Goal: Task Accomplishment & Management: Use online tool/utility

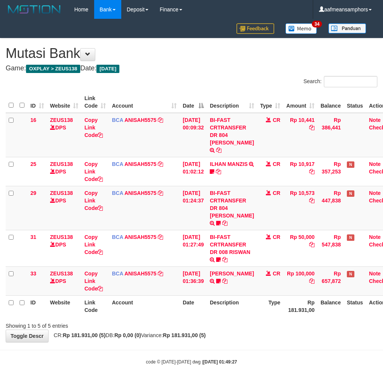
scroll to position [17, 5]
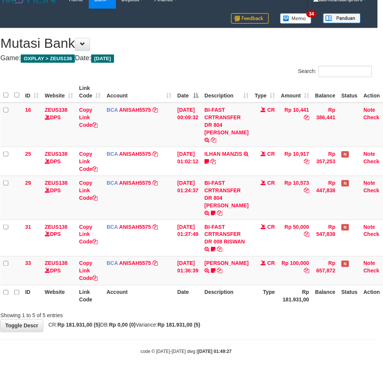
click at [236, 310] on div "Showing 1 to 5 of 5 entries" at bounding box center [186, 314] width 383 height 11
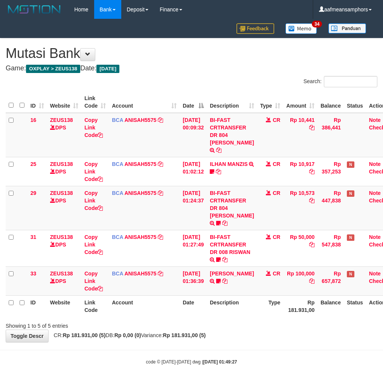
scroll to position [17, 5]
click at [235, 306] on th "Description" at bounding box center [232, 305] width 50 height 21
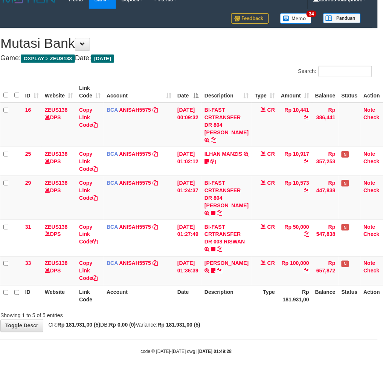
click at [243, 305] on th "Description" at bounding box center [226, 295] width 50 height 21
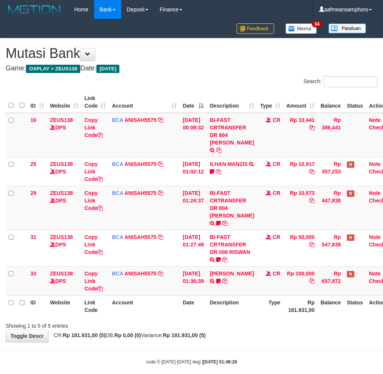
scroll to position [17, 5]
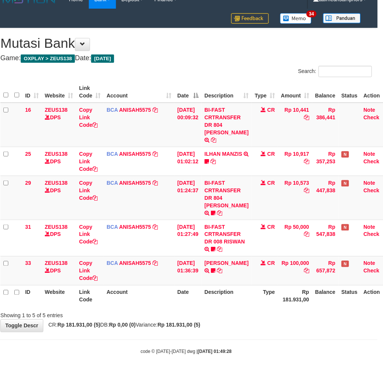
click at [240, 308] on div "ID Website Link Code Account Date Description Type Amount Balance Status Action…" at bounding box center [186, 194] width 383 height 230
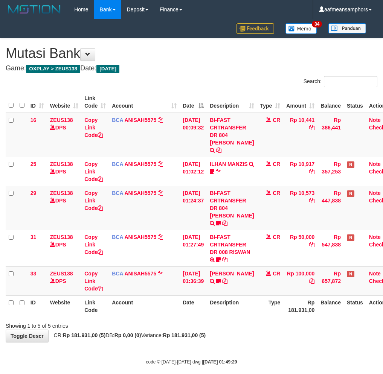
scroll to position [17, 5]
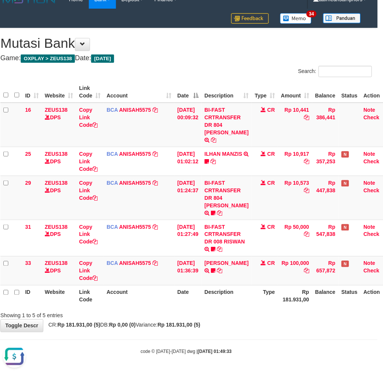
click at [226, 322] on div "**********" at bounding box center [186, 180] width 383 height 304
click at [231, 317] on div "Showing 1 to 5 of 5 entries" at bounding box center [186, 314] width 383 height 11
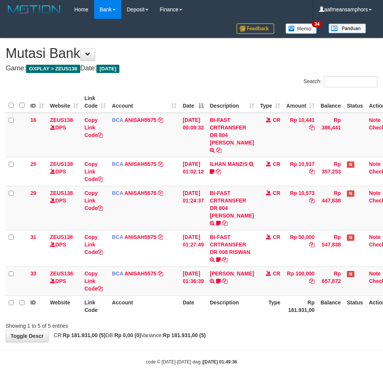
scroll to position [17, 5]
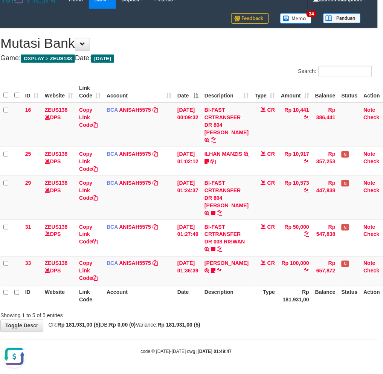
drag, startPoint x: 255, startPoint y: 290, endPoint x: 251, endPoint y: 292, distance: 4.4
click at [252, 292] on th "Type" at bounding box center [265, 295] width 26 height 21
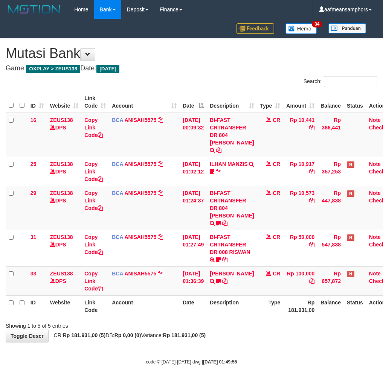
scroll to position [17, 5]
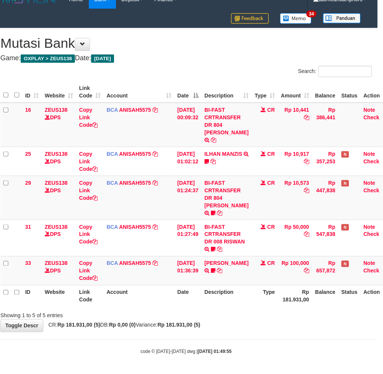
click at [228, 317] on div "Showing 1 to 5 of 5 entries" at bounding box center [186, 314] width 383 height 11
click at [220, 302] on th "Description" at bounding box center [226, 295] width 50 height 21
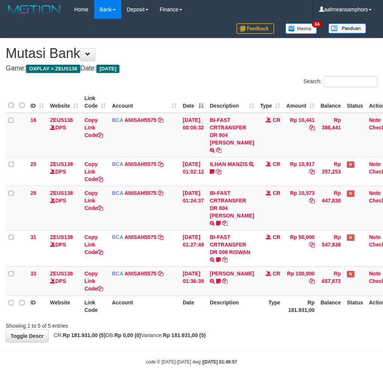
scroll to position [17, 5]
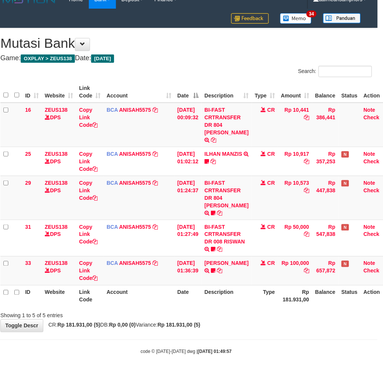
click at [220, 302] on th "Description" at bounding box center [226, 295] width 50 height 21
click at [236, 312] on div "Showing 1 to 5 of 5 entries" at bounding box center [186, 314] width 383 height 11
click at [239, 311] on div "Showing 1 to 5 of 5 entries" at bounding box center [186, 314] width 383 height 11
click at [248, 305] on th "Description" at bounding box center [226, 295] width 50 height 21
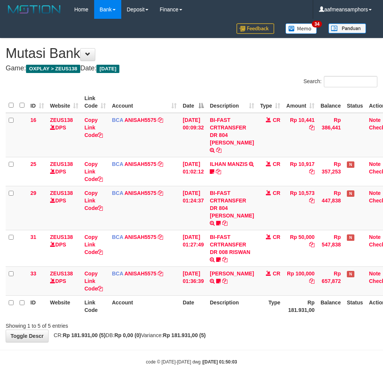
scroll to position [17, 5]
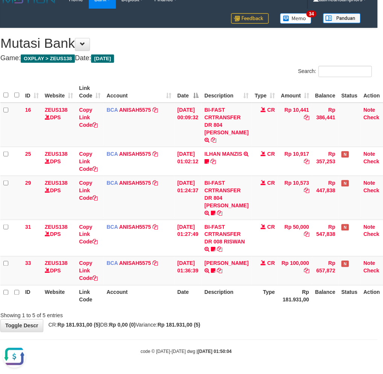
click at [250, 321] on div "**********" at bounding box center [186, 180] width 383 height 304
drag, startPoint x: 249, startPoint y: 319, endPoint x: 242, endPoint y: 319, distance: 7.2
click at [242, 319] on div "**********" at bounding box center [186, 180] width 383 height 304
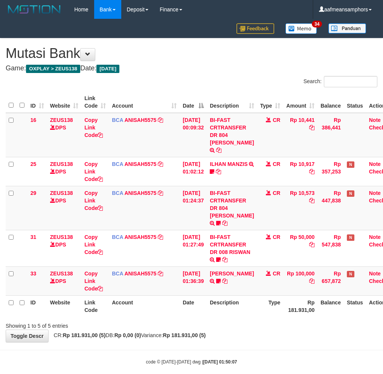
scroll to position [17, 5]
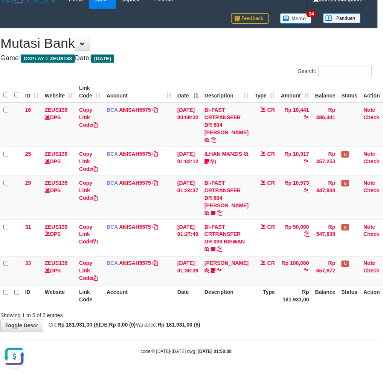
click at [257, 336] on body "Toggle navigation Home Bank Account List Load By Website Group [OXPLAY] ZEUS138…" at bounding box center [186, 182] width 383 height 384
click at [299, 320] on div "**********" at bounding box center [186, 180] width 383 height 304
click at [295, 317] on div "**********" at bounding box center [186, 180] width 383 height 304
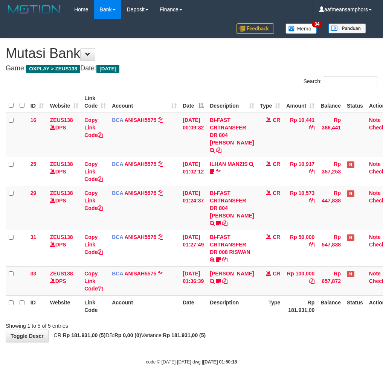
scroll to position [17, 5]
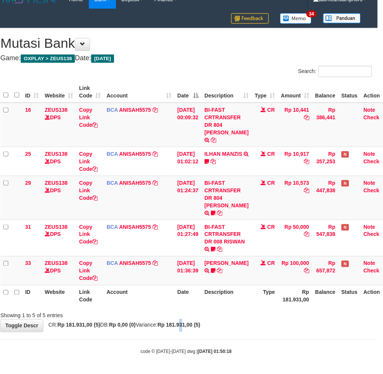
click at [197, 320] on div "**********" at bounding box center [186, 180] width 383 height 304
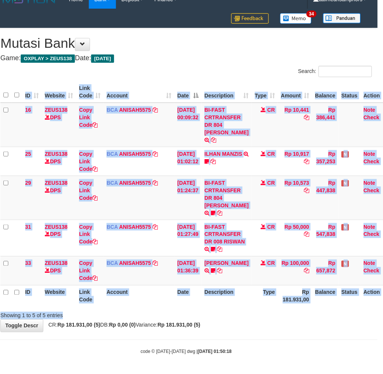
drag, startPoint x: 248, startPoint y: 310, endPoint x: 352, endPoint y: 296, distance: 105.6
click at [250, 311] on div "Search: ID Website Link Code Account Date Description Type Amount Balance Statu…" at bounding box center [185, 193] width 371 height 254
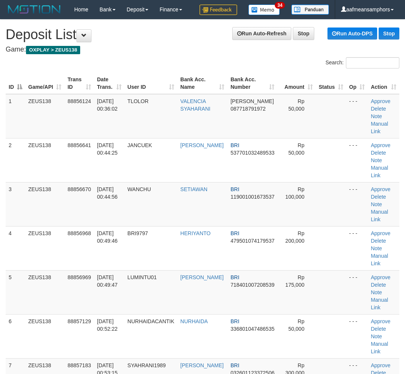
scroll to position [525, 0]
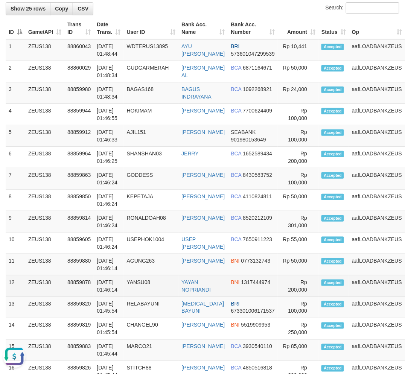
click at [84, 297] on td "88859878" at bounding box center [78, 285] width 29 height 21
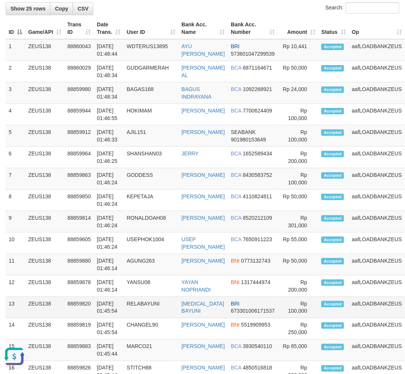
drag, startPoint x: 81, startPoint y: 318, endPoint x: 61, endPoint y: 320, distance: 20.7
click at [82, 318] on td "88859820" at bounding box center [78, 307] width 29 height 21
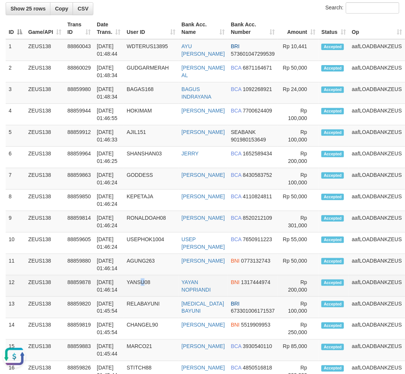
drag, startPoint x: 141, startPoint y: 305, endPoint x: 146, endPoint y: 305, distance: 4.1
click at [146, 297] on td "YANSU08" at bounding box center [151, 285] width 55 height 21
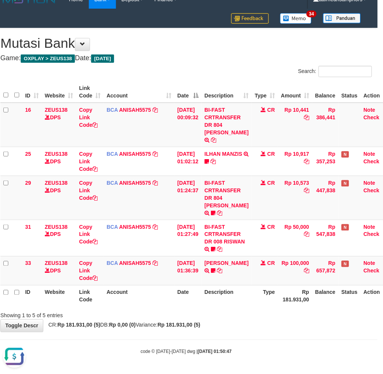
click at [231, 325] on div "**********" at bounding box center [186, 180] width 383 height 304
click at [232, 322] on div "**********" at bounding box center [186, 180] width 383 height 304
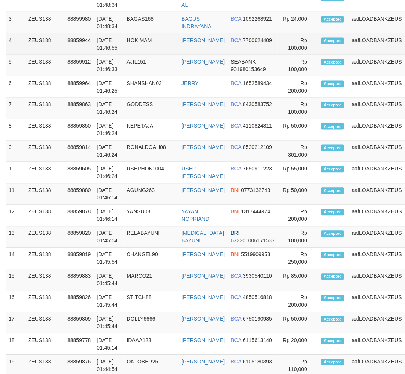
scroll to position [690, 0]
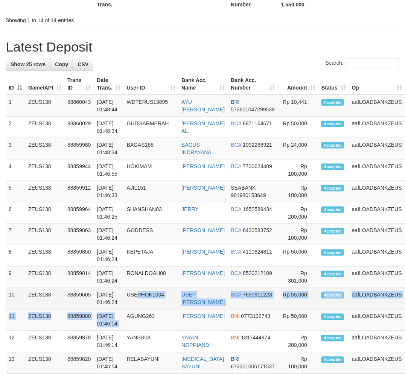
click at [138, 322] on tbody "1 ZEUS138 88860043 [DATE] 01:48:44 WDTERUS13895 AYU [PERSON_NAME] BRI 573601047…" at bounding box center [221, 363] width 430 height 536
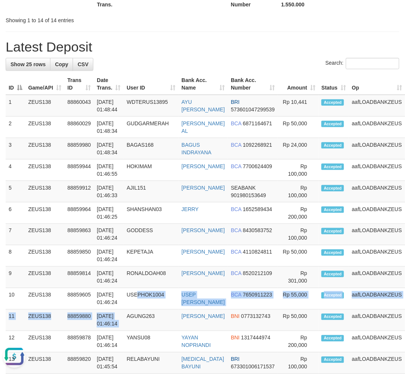
scroll to position [0, 0]
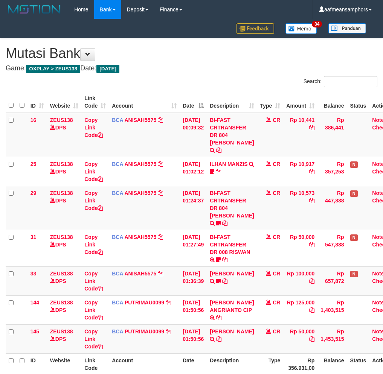
click at [249, 329] on div "Search: ID Website Link Code Account Date Description Type Amount Balance Statu…" at bounding box center [191, 231] width 371 height 311
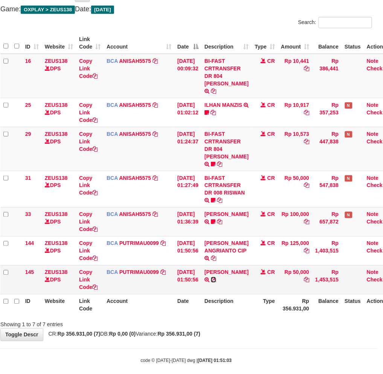
drag, startPoint x: 238, startPoint y: 287, endPoint x: 242, endPoint y: 286, distance: 3.9
click at [216, 283] on icon at bounding box center [213, 279] width 5 height 5
click at [271, 326] on div "Showing 1 to 7 of 7 entries" at bounding box center [186, 323] width 383 height 11
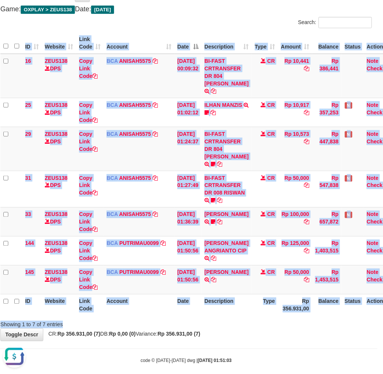
click at [260, 326] on div "Search: ID Website Link Code Account Date Description Type Amount Balance Statu…" at bounding box center [185, 172] width 371 height 311
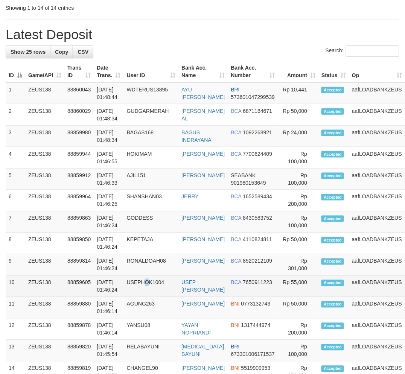
click at [149, 297] on td "USEPHOK1004" at bounding box center [151, 286] width 55 height 21
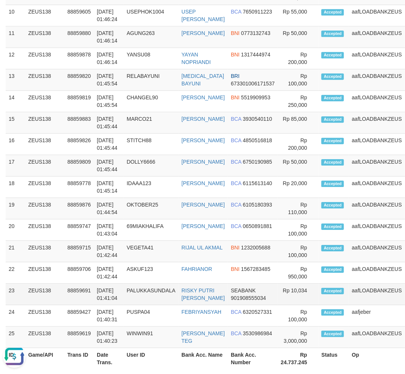
click at [122, 305] on td "[DATE] 01:41:04" at bounding box center [109, 294] width 30 height 21
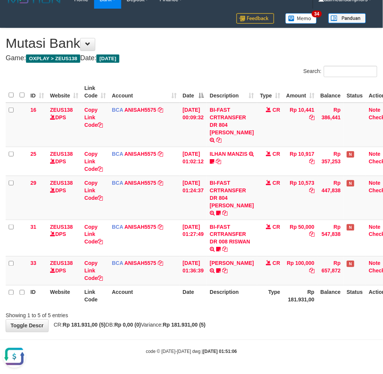
click at [227, 338] on body "Toggle navigation Home Bank Account List Load By Website Group [OXPLAY] ZEUS138…" at bounding box center [191, 182] width 383 height 384
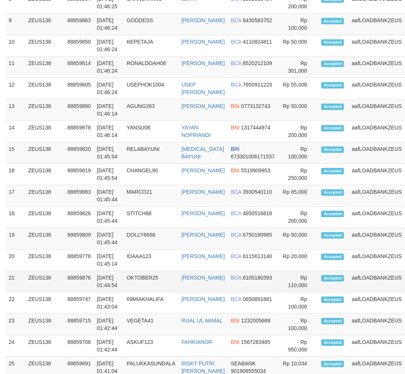
click at [134, 292] on td "OKTOBER25" at bounding box center [151, 281] width 55 height 21
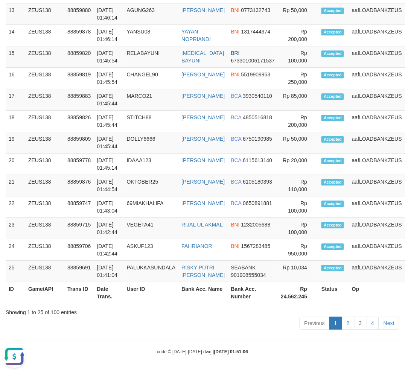
drag, startPoint x: 132, startPoint y: 322, endPoint x: 121, endPoint y: 323, distance: 11.3
click at [136, 323] on div "Previous 1 2 3 4 Next" at bounding box center [202, 324] width 393 height 16
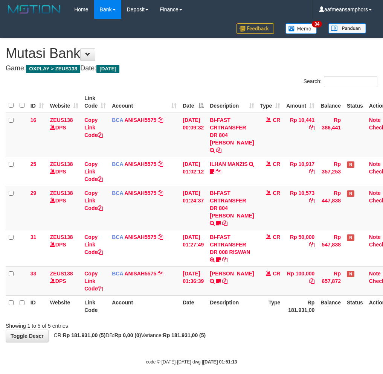
scroll to position [17, 0]
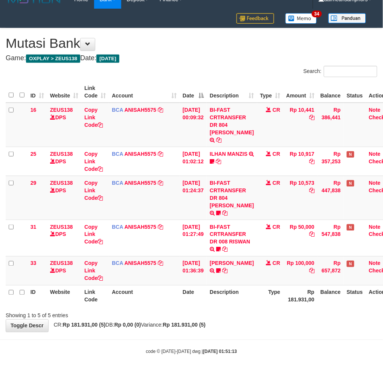
click at [231, 349] on strong "[DATE] 01:51:13" at bounding box center [220, 351] width 34 height 5
click at [257, 329] on div "**********" at bounding box center [191, 180] width 383 height 304
click at [250, 348] on div "code © [DATE]-[DATE] dwg | [DATE] 01:51:20" at bounding box center [191, 352] width 383 height 8
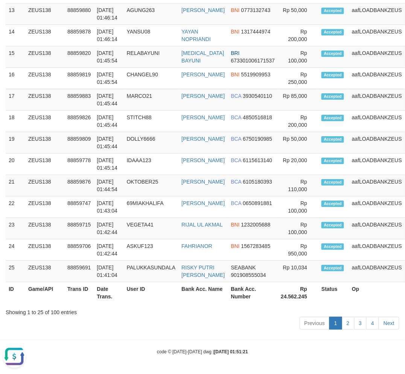
drag, startPoint x: 129, startPoint y: 344, endPoint x: 50, endPoint y: 343, distance: 79.8
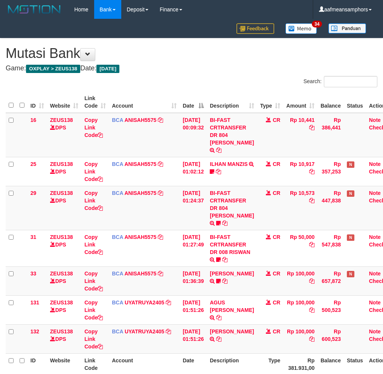
scroll to position [17, 0]
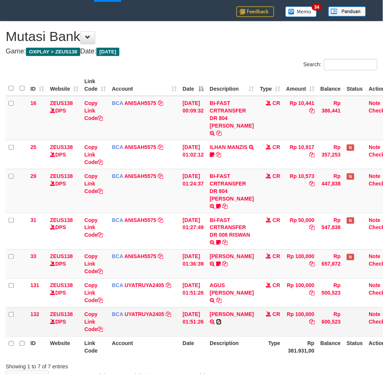
click at [217, 325] on icon at bounding box center [218, 321] width 5 height 5
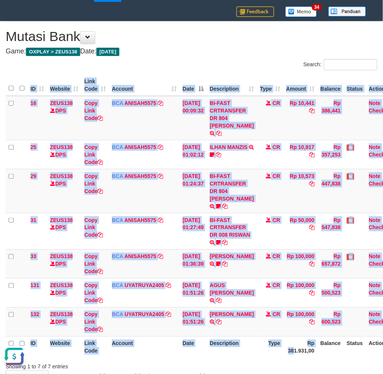
drag, startPoint x: 290, startPoint y: 364, endPoint x: 271, endPoint y: 354, distance: 21.9
click at [287, 360] on div "ID Website Link Code Account Date Description Type Amount Balance Status Action…" at bounding box center [191, 216] width 383 height 288
click at [250, 348] on th "Description" at bounding box center [232, 346] width 50 height 21
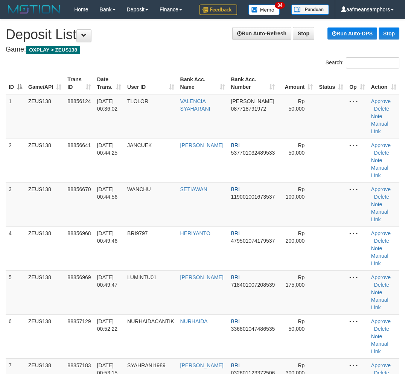
scroll to position [1165, 0]
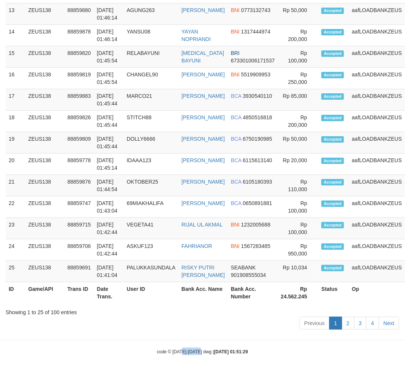
click at [199, 353] on small "code © 2012-2018 dwg | 2025/10/01 01:51:29" at bounding box center [202, 351] width 91 height 5
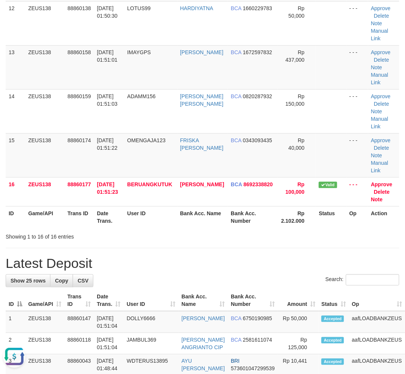
scroll to position [0, 0]
drag, startPoint x: 160, startPoint y: 243, endPoint x: 156, endPoint y: 242, distance: 4.7
click at [166, 242] on div "**********" at bounding box center [202, 178] width 405 height 1440
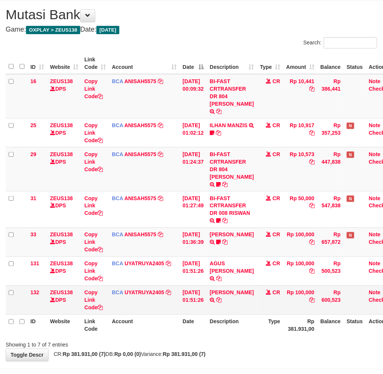
scroll to position [59, 0]
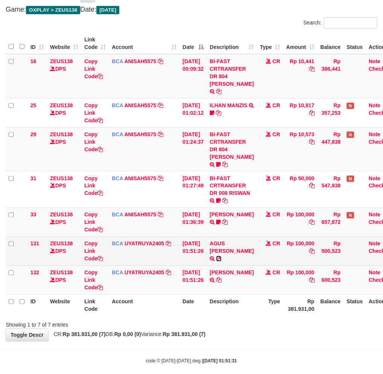
click at [221, 257] on icon at bounding box center [218, 258] width 5 height 5
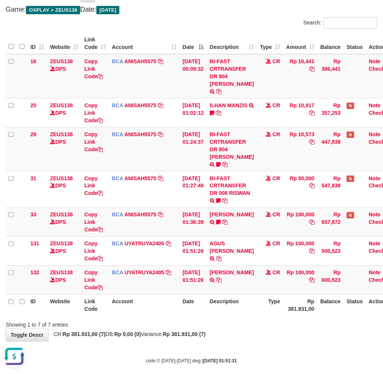
scroll to position [0, 0]
click at [229, 316] on th "Description" at bounding box center [232, 305] width 50 height 21
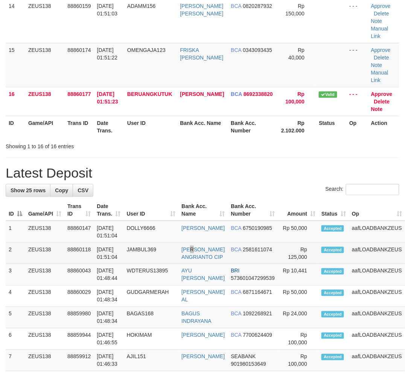
click at [210, 243] on td "DIAN ANGRIANTO CIP" at bounding box center [202, 253] width 49 height 21
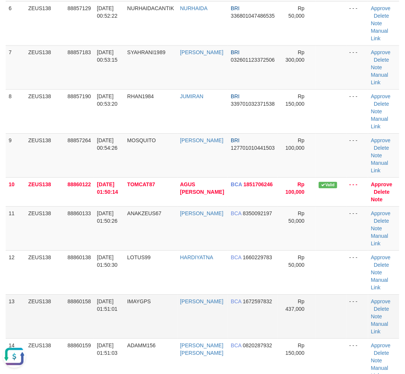
click at [135, 308] on td "IMAYGPS" at bounding box center [150, 316] width 53 height 44
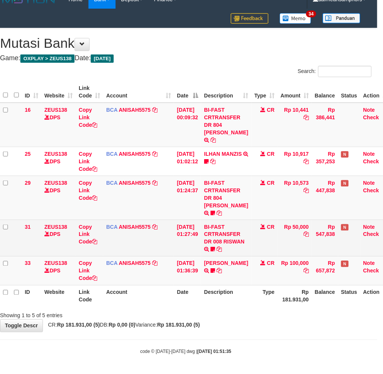
scroll to position [17, 5]
click at [215, 247] on icon at bounding box center [213, 249] width 5 height 5
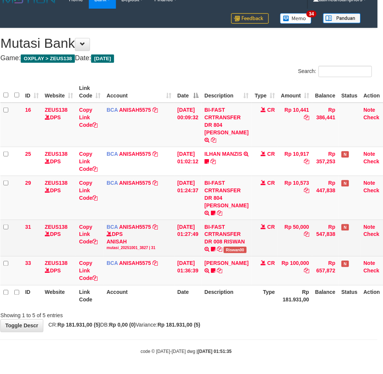
click at [224, 253] on td "BI-FAST CRTRANSFER DR 008 RISWAN Riswan00" at bounding box center [226, 238] width 50 height 36
click at [231, 253] on td "BI-FAST CRTRANSFER DR 008 RISWAN Riswan00" at bounding box center [226, 238] width 50 height 36
copy span "Riswan00"
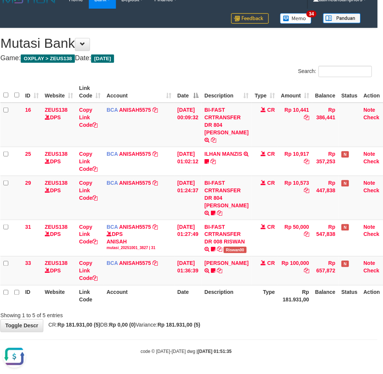
click at [260, 325] on div "**********" at bounding box center [186, 180] width 383 height 304
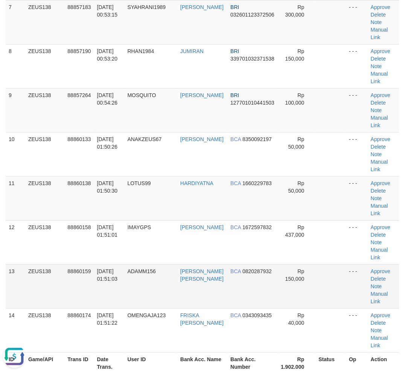
click at [243, 273] on tr "13 ZEUS138 88860159 [DATE] 01:51:03 ADAMM156 [PERSON_NAME] [PERSON_NAME] BCA 08…" at bounding box center [202, 286] width 393 height 44
click at [115, 287] on td "[DATE] 01:51:03" at bounding box center [109, 286] width 30 height 44
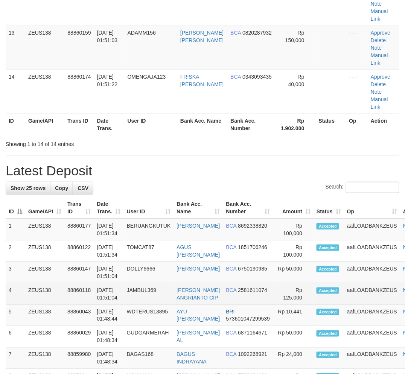
scroll to position [411, 0]
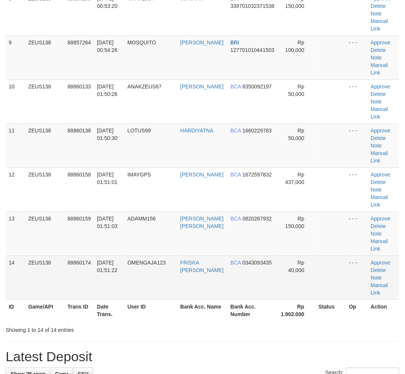
click at [172, 287] on td "OMENGAJA123" at bounding box center [151, 277] width 53 height 44
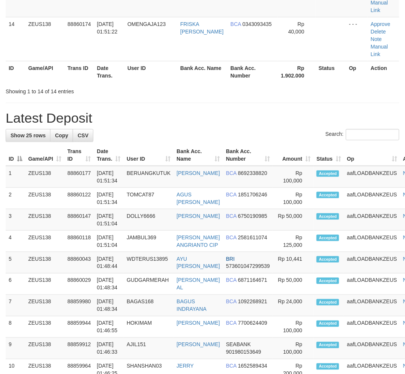
scroll to position [471, 0]
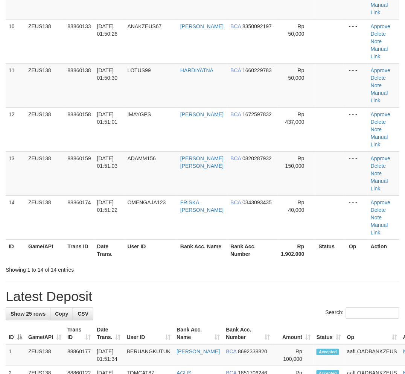
click at [156, 293] on h1 "Latest Deposit" at bounding box center [202, 296] width 393 height 15
click at [159, 286] on div "**********" at bounding box center [202, 240] width 405 height 1382
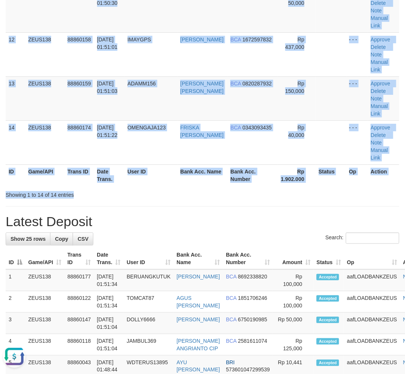
drag, startPoint x: 168, startPoint y: 186, endPoint x: 4, endPoint y: 261, distance: 180.1
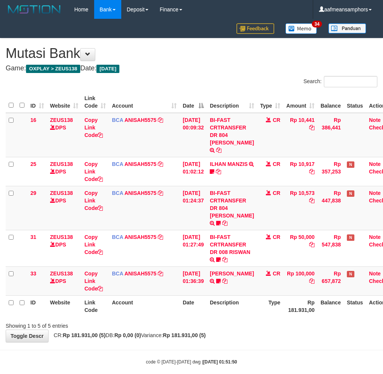
scroll to position [17, 5]
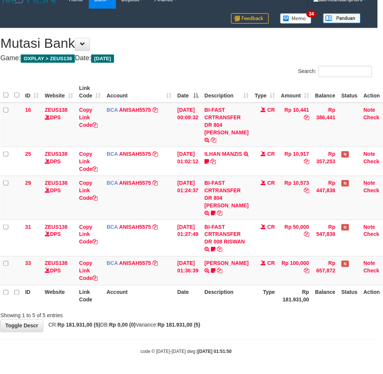
click at [236, 333] on body "Toggle navigation Home Bank Account List Load By Website Group [OXPLAY] ZEUS138…" at bounding box center [186, 182] width 383 height 384
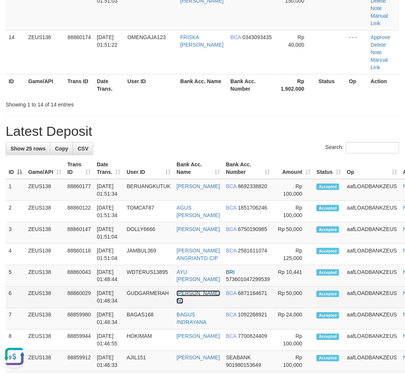
click at [191, 304] on link "MUHAMMAD FIRMAN AL" at bounding box center [197, 297] width 43 height 14
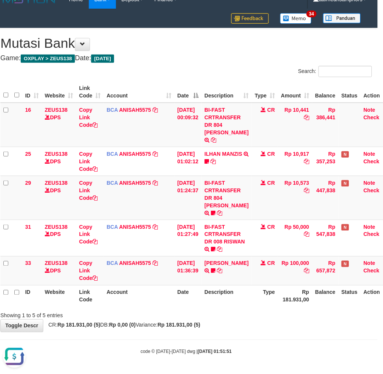
click at [284, 333] on body "Toggle navigation Home Bank Account List Load By Website Group [OXPLAY] ZEUS138…" at bounding box center [186, 182] width 383 height 384
click at [287, 334] on body "Toggle navigation Home Bank Account List Load By Website Group [OXPLAY] ZEUS138…" at bounding box center [186, 182] width 383 height 384
click at [288, 331] on div "**********" at bounding box center [186, 180] width 383 height 304
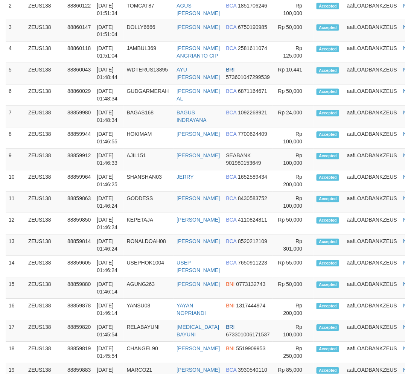
scroll to position [741, 0]
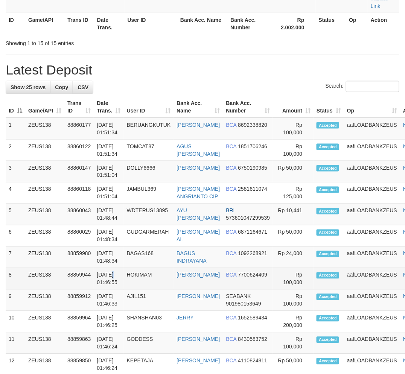
drag, startPoint x: 110, startPoint y: 281, endPoint x: 50, endPoint y: 290, distance: 60.5
click at [111, 281] on td "[DATE] 01:46:55" at bounding box center [109, 278] width 30 height 21
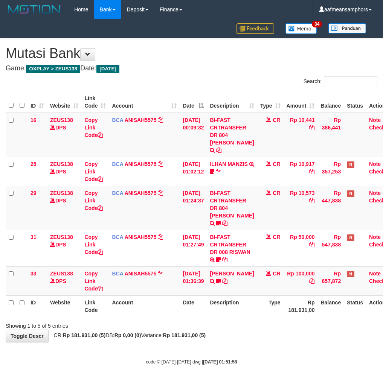
scroll to position [17, 5]
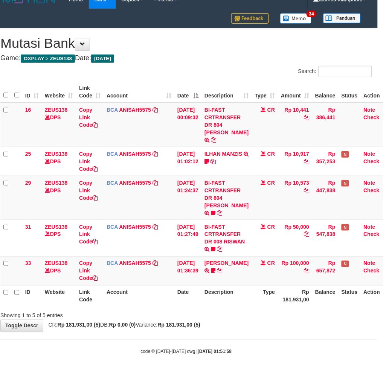
drag, startPoint x: 238, startPoint y: 295, endPoint x: 250, endPoint y: 295, distance: 12.4
click at [243, 295] on th "Description" at bounding box center [226, 295] width 50 height 21
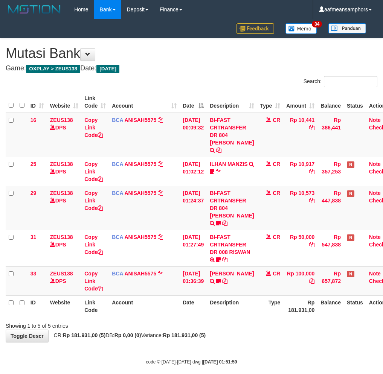
scroll to position [17, 5]
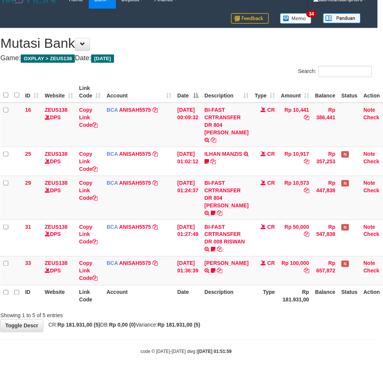
click at [266, 317] on div "Showing 1 to 5 of 5 entries" at bounding box center [186, 314] width 383 height 11
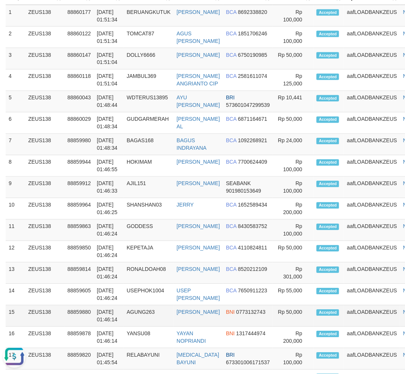
click at [117, 327] on td "01/10/2025 01:46:14" at bounding box center [109, 315] width 30 height 21
click at [114, 327] on td "01/10/2025 01:46:14" at bounding box center [109, 315] width 30 height 21
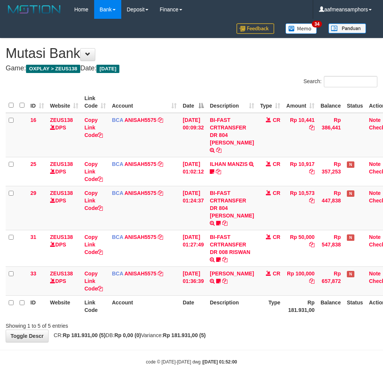
scroll to position [17, 5]
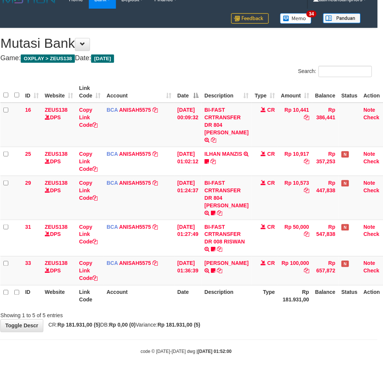
click at [263, 323] on div "**********" at bounding box center [186, 180] width 383 height 304
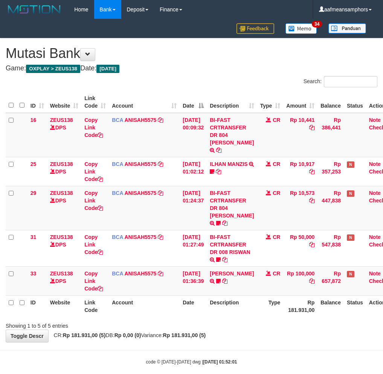
scroll to position [17, 5]
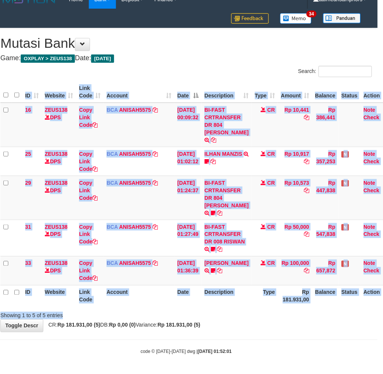
click at [275, 309] on div "Search: ID Website Link Code Account Date Description Type Amount Balance Statu…" at bounding box center [185, 193] width 371 height 254
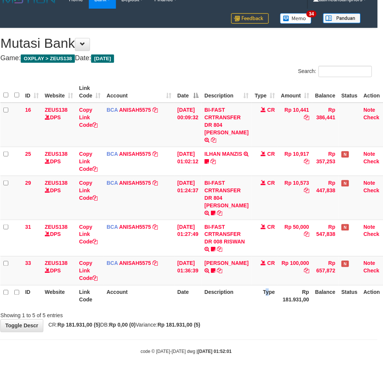
click at [265, 304] on th "Type" at bounding box center [265, 295] width 26 height 21
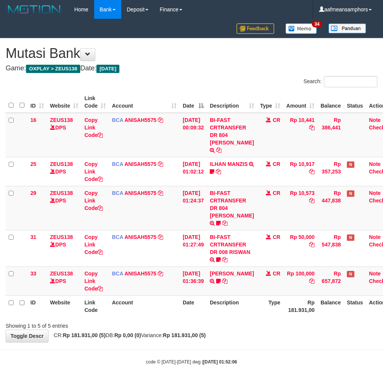
scroll to position [17, 5]
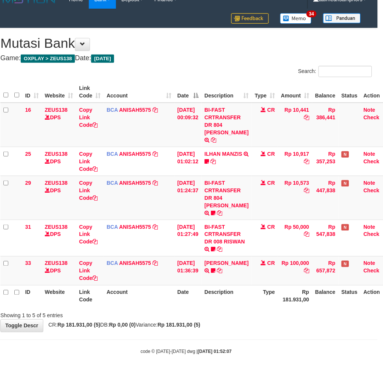
drag, startPoint x: 239, startPoint y: 340, endPoint x: 238, endPoint y: 336, distance: 4.3
click at [234, 341] on body "Toggle navigation Home Bank Account List Load By Website Group [OXPLAY] ZEUS138…" at bounding box center [186, 182] width 383 height 384
click at [227, 329] on div "**********" at bounding box center [186, 180] width 383 height 304
click at [340, 321] on div "**********" at bounding box center [186, 180] width 383 height 304
click at [311, 318] on div "Showing 1 to 5 of 5 entries" at bounding box center [186, 314] width 383 height 11
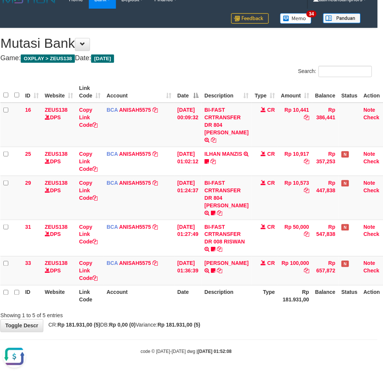
click at [312, 314] on div "Showing 1 to 5 of 5 entries" at bounding box center [186, 314] width 383 height 11
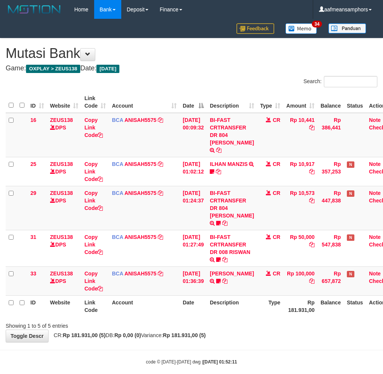
scroll to position [17, 5]
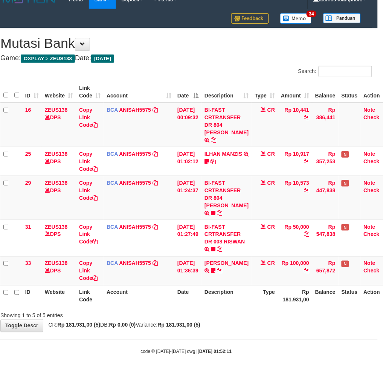
click at [310, 314] on div "Showing 1 to 5 of 5 entries" at bounding box center [186, 314] width 383 height 11
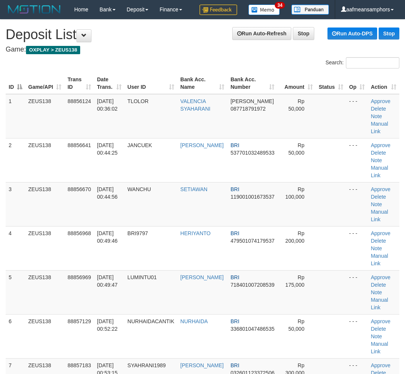
scroll to position [1151, 0]
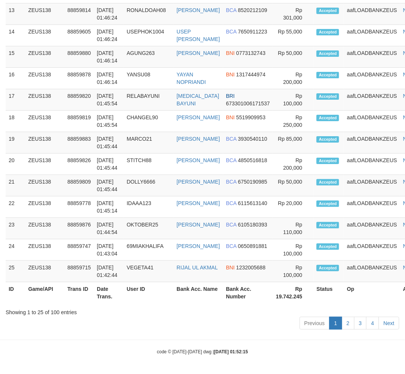
drag, startPoint x: 221, startPoint y: 325, endPoint x: 129, endPoint y: 348, distance: 95.0
click at [221, 324] on div "Previous 1 2 3 4 Next" at bounding box center [202, 324] width 393 height 16
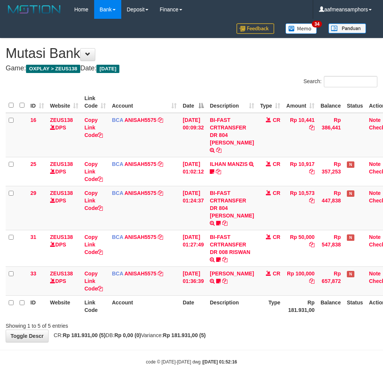
scroll to position [17, 5]
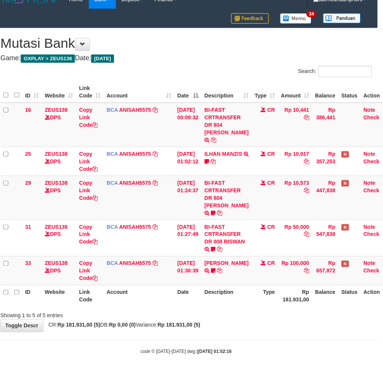
drag, startPoint x: 267, startPoint y: 342, endPoint x: 269, endPoint y: 336, distance: 5.9
click at [264, 341] on body "Toggle navigation Home Bank Account List Load By Website Group [OXPLAY] ZEUS138…" at bounding box center [186, 182] width 383 height 384
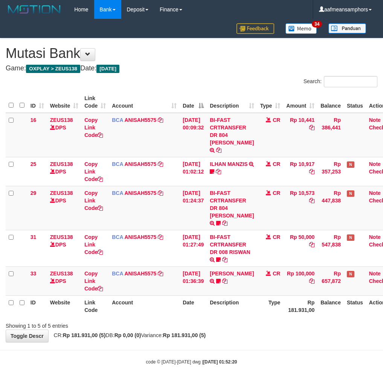
scroll to position [17, 5]
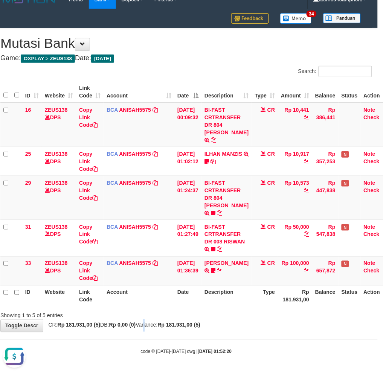
click at [150, 328] on div "**********" at bounding box center [186, 180] width 383 height 304
click at [237, 317] on div "Showing 1 to 5 of 5 entries" at bounding box center [186, 314] width 383 height 11
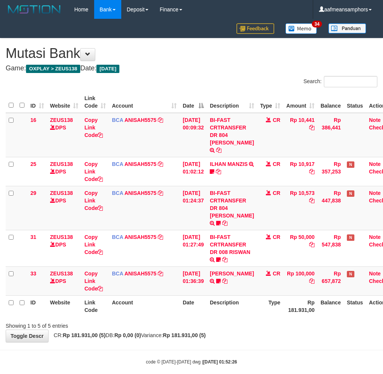
scroll to position [17, 5]
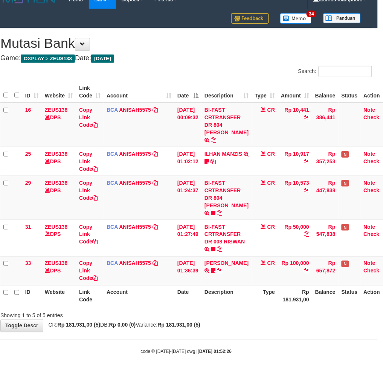
click at [263, 336] on body "Toggle navigation Home Bank Account List Load By Website Group [OXPLAY] ZEUS138…" at bounding box center [186, 182] width 383 height 384
click at [276, 332] on div "**********" at bounding box center [186, 180] width 383 height 304
click at [290, 291] on th "Rp 181.931,00" at bounding box center [295, 295] width 34 height 21
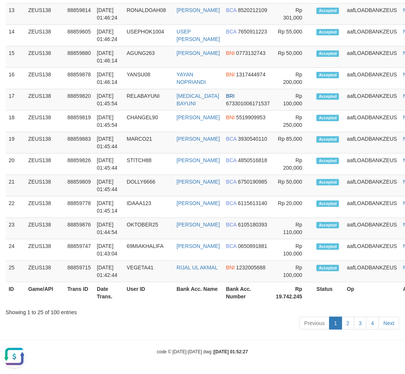
drag, startPoint x: 148, startPoint y: 298, endPoint x: 0, endPoint y: 298, distance: 148.2
click at [147, 298] on th "User ID" at bounding box center [149, 292] width 50 height 21
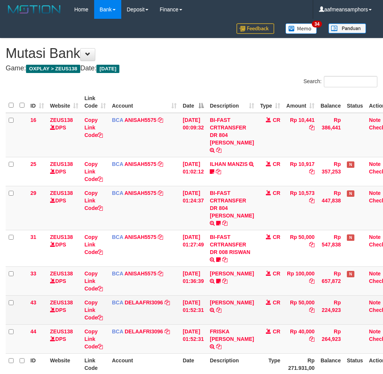
scroll to position [17, 5]
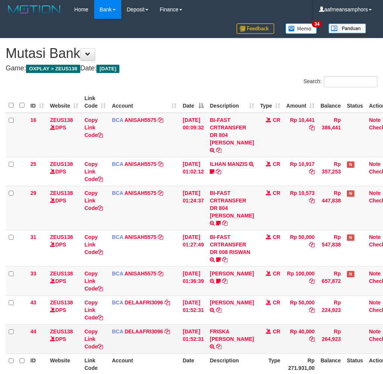
scroll to position [73, 5]
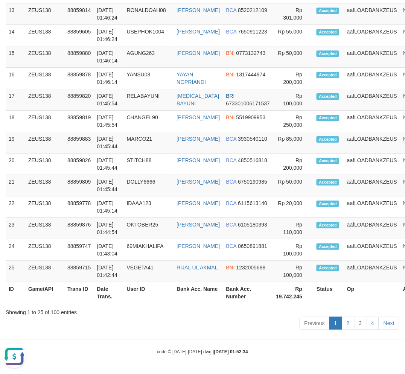
click at [185, 309] on div "Show 25 rows Copy CSV Search: ID Game/API Trans ID Date Trans. User ID Bank Acc…" at bounding box center [202, 20] width 393 height 623
click at [166, 306] on div "Showing 1 to 25 of 100 entries" at bounding box center [202, 310] width 393 height 11
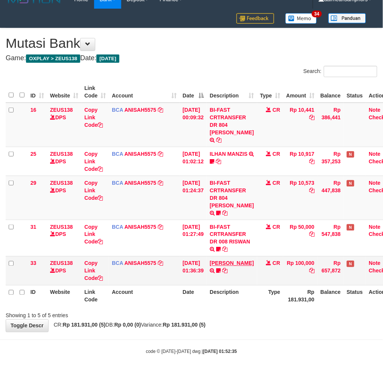
scroll to position [17, 0]
click at [239, 267] on td "NURUL CHOMARIYAH TRSF E-BANKING CR 0110/FTSCY/WS95031 100000.00NURUL CHOMARIYAH…" at bounding box center [232, 270] width 50 height 29
click at [232, 266] on link "NURUL CHOMARIYAH" at bounding box center [232, 263] width 44 height 6
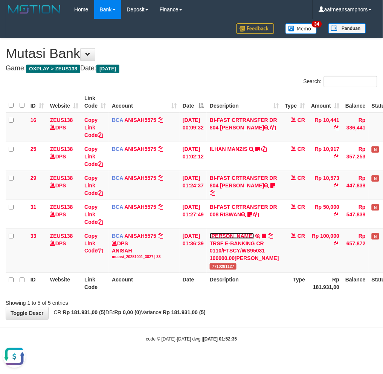
scroll to position [0, 0]
click at [232, 273] on td "NURUL CHOMARIYAH TRSF E-BANKING CR 0110/FTSCY/WS95031 100000.00NURUL CHOMARIYAH…" at bounding box center [244, 251] width 75 height 44
copy span "7710281127"
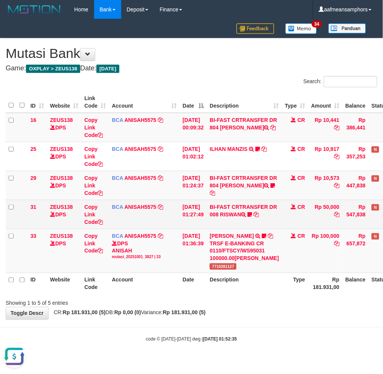
click at [242, 220] on td "BI-FAST CRTRANSFER DR 008 RISWAN Riswan00" at bounding box center [244, 214] width 75 height 29
click at [243, 220] on td "BI-FAST CRTRANSFER DR 008 RISWAN Riswan00" at bounding box center [244, 214] width 75 height 29
copy td "RISWAN"
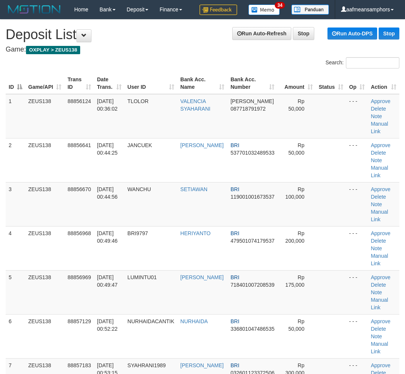
scroll to position [1063, 0]
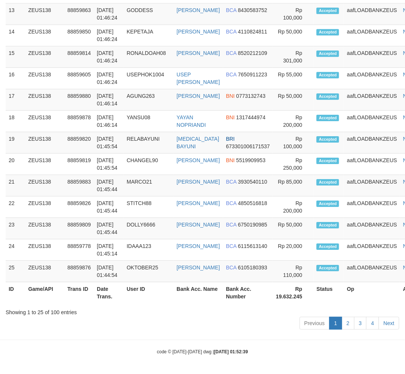
click at [197, 310] on div "Show 25 rows Copy CSV Search: ID Game/API Trans ID Date Trans. User ID Bank Acc…" at bounding box center [202, 20] width 393 height 623
click at [196, 309] on div "Showing 1 to 25 of 100 entries" at bounding box center [202, 310] width 393 height 11
drag, startPoint x: 149, startPoint y: 310, endPoint x: 158, endPoint y: 310, distance: 9.4
click at [158, 310] on div "Showing 1 to 25 of 100 entries" at bounding box center [202, 310] width 393 height 11
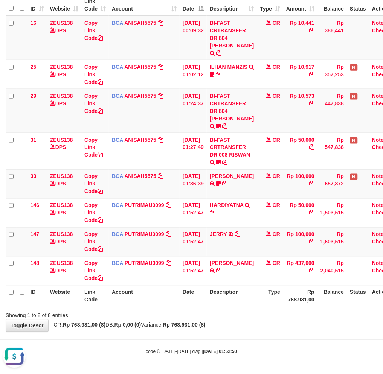
scroll to position [104, 0]
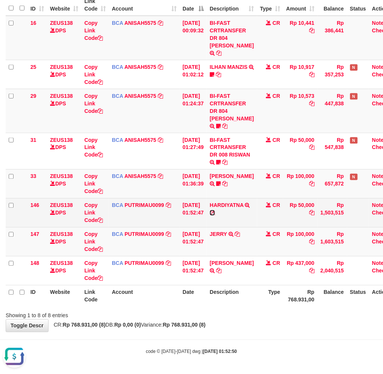
click at [215, 212] on icon at bounding box center [212, 212] width 5 height 5
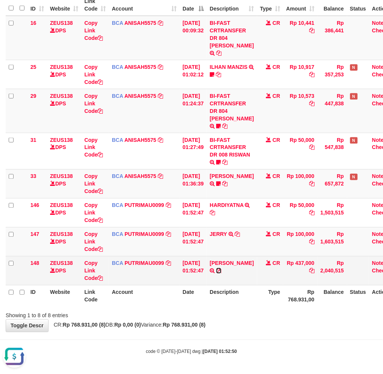
drag, startPoint x: 217, startPoint y: 277, endPoint x: 235, endPoint y: 280, distance: 19.0
click at [217, 273] on icon at bounding box center [218, 270] width 5 height 5
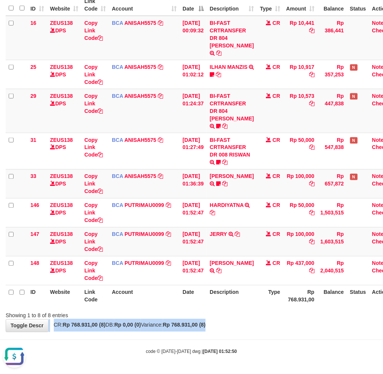
click at [235, 321] on div "**********" at bounding box center [191, 136] width 383 height 390
click at [243, 312] on div "Showing 1 to 8 of 8 entries" at bounding box center [191, 314] width 383 height 11
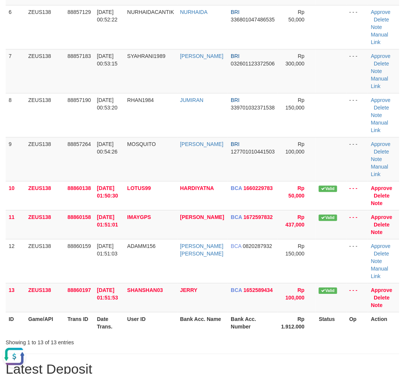
click at [200, 361] on div "**********" at bounding box center [202, 356] width 405 height 1293
click at [174, 351] on div "**********" at bounding box center [202, 356] width 405 height 1293
drag, startPoint x: 174, startPoint y: 349, endPoint x: 178, endPoint y: 349, distance: 4.1
click at [178, 349] on div "**********" at bounding box center [202, 356] width 405 height 1293
click at [166, 338] on div "Showing 1 to 13 of 13 entries" at bounding box center [84, 341] width 169 height 11
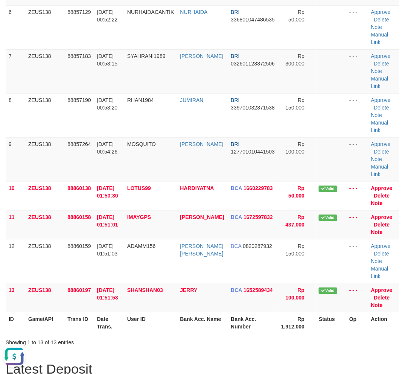
click at [152, 336] on div "Showing 1 to 13 of 13 entries" at bounding box center [84, 341] width 157 height 11
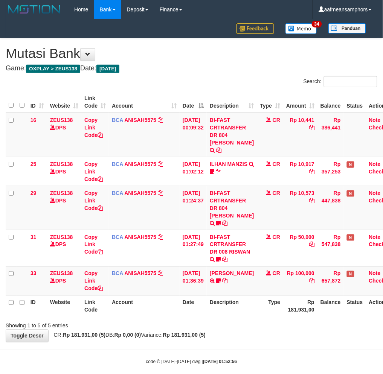
scroll to position [17, 0]
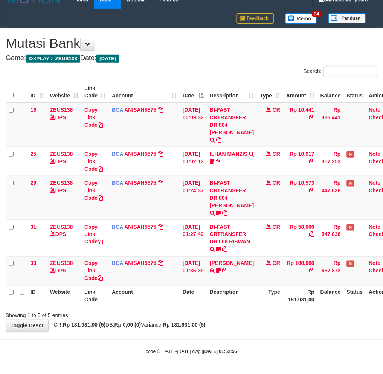
click at [276, 345] on body "Toggle navigation Home Bank Account List Load By Website Group [OXPLAY] ZEUS138…" at bounding box center [191, 182] width 383 height 384
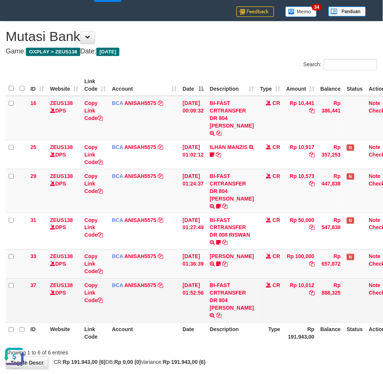
drag, startPoint x: 235, startPoint y: 308, endPoint x: 238, endPoint y: 314, distance: 6.2
click at [238, 314] on td "BI-FAST CRTRANSFER DR 804 [PERSON_NAME]" at bounding box center [232, 300] width 50 height 44
copy td "[PERSON_NAME]"
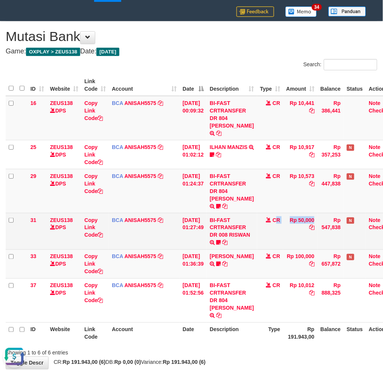
drag, startPoint x: 279, startPoint y: 237, endPoint x: 283, endPoint y: 239, distance: 4.2
click at [273, 239] on tr "31 ZEUS138 DPS Copy Link Code BCA ANISAH5575 DPS [PERSON_NAME] mutasi_20251001_…" at bounding box center [201, 231] width 390 height 36
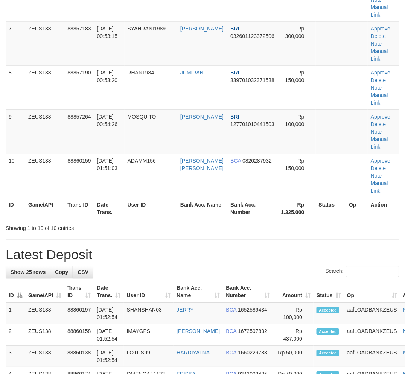
scroll to position [347, 0]
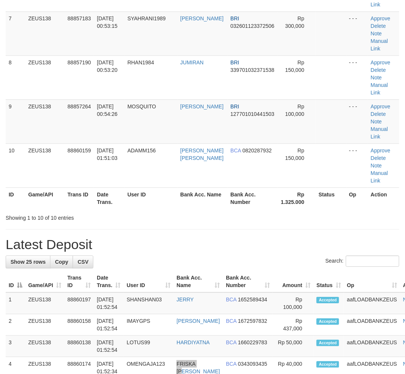
drag, startPoint x: 205, startPoint y: 366, endPoint x: 224, endPoint y: 249, distance: 119.0
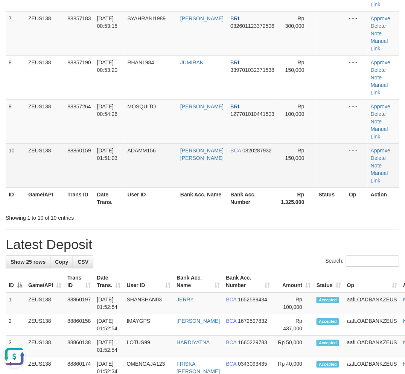
click at [126, 171] on tr "10 ZEUS138 88860159 01/10/2025 01:51:03 ADAMM156 ADAM ANUGRAH PUTRA BCA 0820287…" at bounding box center [202, 165] width 393 height 44
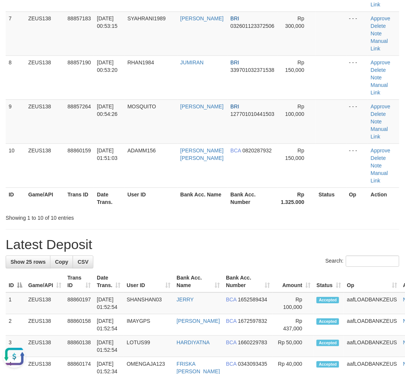
drag, startPoint x: 156, startPoint y: 170, endPoint x: 0, endPoint y: 211, distance: 161.0
click at [155, 170] on td "ADAMM156" at bounding box center [151, 165] width 53 height 44
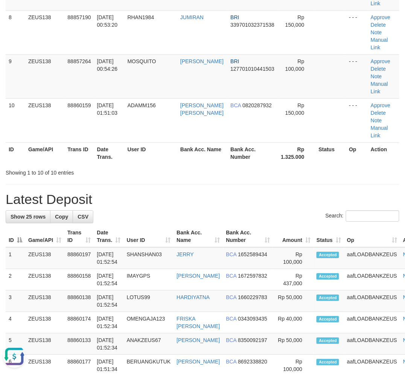
click at [231, 204] on h1 "Latest Deposit" at bounding box center [202, 199] width 393 height 15
click at [235, 194] on h1 "Latest Deposit" at bounding box center [202, 199] width 393 height 15
click at [179, 308] on td "HARDIYATNA" at bounding box center [197, 300] width 49 height 21
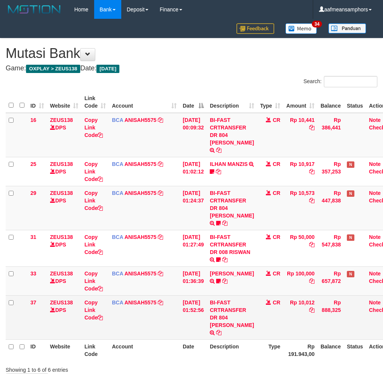
scroll to position [68, 0]
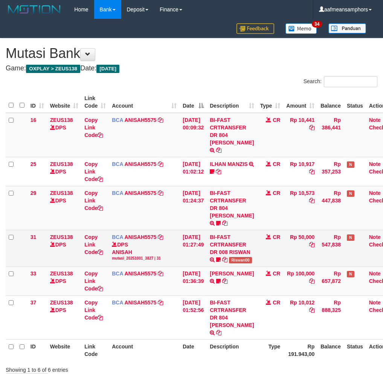
scroll to position [68, 0]
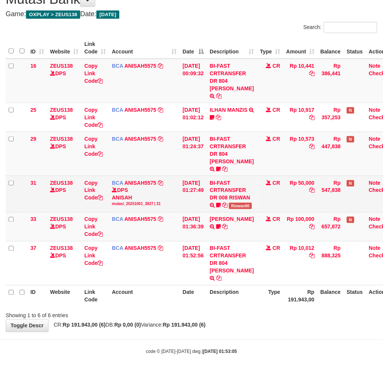
click at [232, 203] on span "Riswan00" at bounding box center [240, 206] width 23 height 6
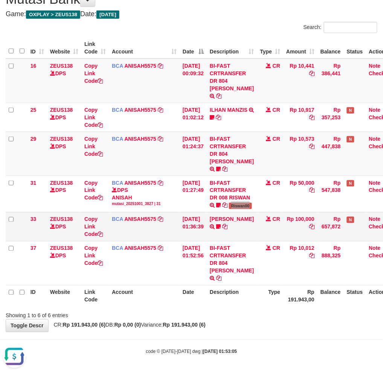
scroll to position [0, 0]
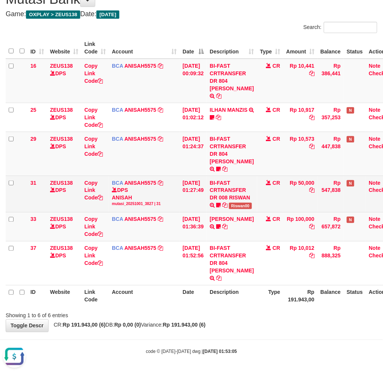
click at [238, 194] on td "BI-FAST CRTRANSFER DR 008 RISWAN Riswan00" at bounding box center [232, 194] width 50 height 36
click at [234, 203] on span "Riswan00" at bounding box center [240, 206] width 23 height 6
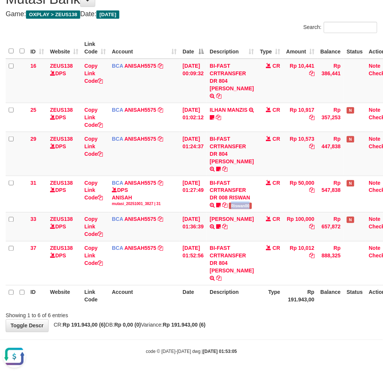
copy span "Riswan00"
click at [253, 332] on div "**********" at bounding box center [191, 158] width 383 height 348
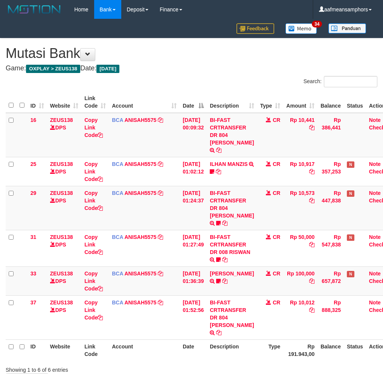
scroll to position [68, 0]
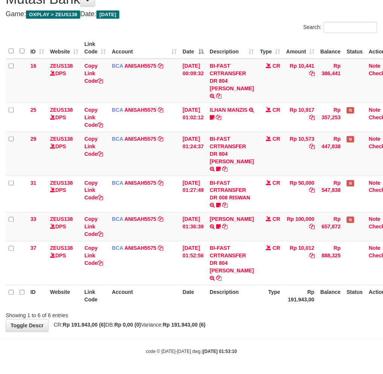
click at [245, 326] on div "**********" at bounding box center [191, 158] width 383 height 348
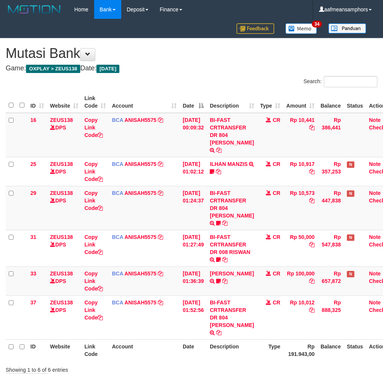
scroll to position [68, 0]
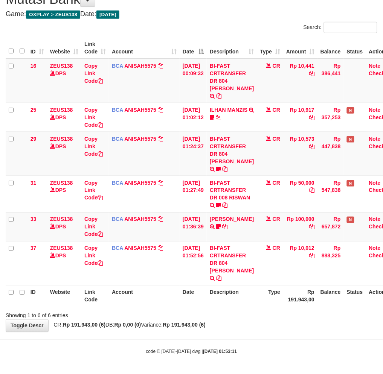
click at [213, 344] on body "Toggle navigation Home Bank Account List Load By Website Group [OXPLAY] ZEUS138…" at bounding box center [191, 160] width 383 height 428
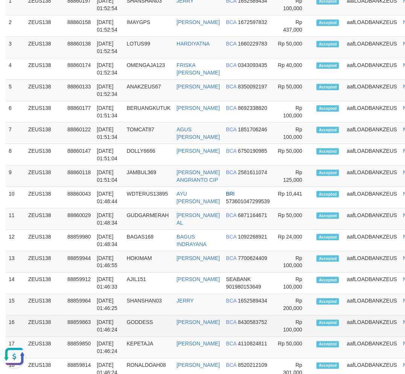
drag, startPoint x: 99, startPoint y: 331, endPoint x: 61, endPoint y: 333, distance: 37.3
click at [100, 332] on td "01/10/2025 01:46:24" at bounding box center [109, 326] width 30 height 21
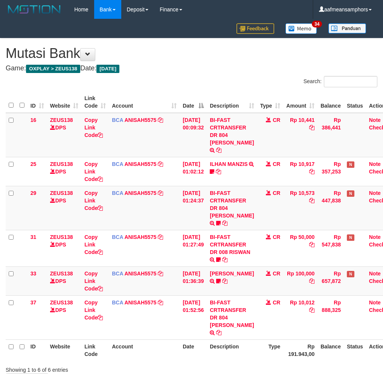
scroll to position [68, 0]
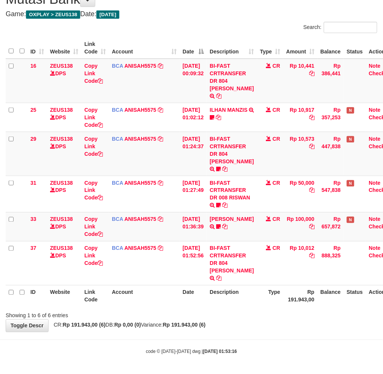
click at [245, 341] on body "Toggle navigation Home Bank Account List Load By Website Group [OXPLAY] ZEUS138…" at bounding box center [191, 160] width 383 height 428
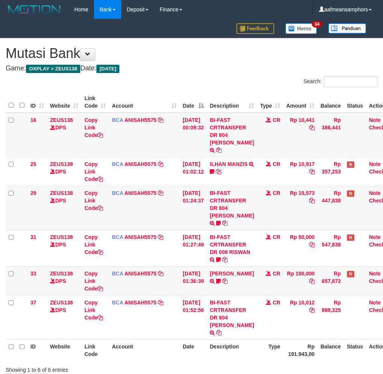
scroll to position [68, 0]
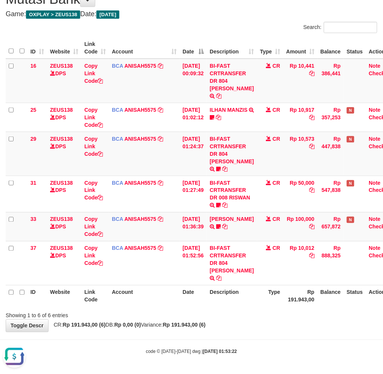
click at [268, 310] on div "Showing 1 to 6 of 6 entries" at bounding box center [191, 314] width 383 height 11
click at [264, 302] on th "Type" at bounding box center [270, 295] width 26 height 21
click at [263, 303] on th "Type" at bounding box center [270, 295] width 26 height 21
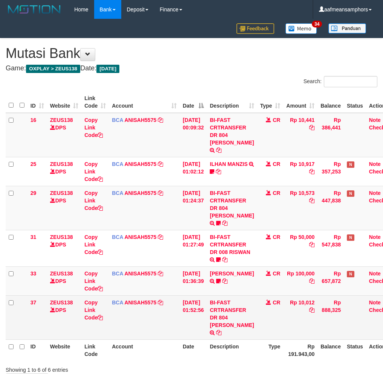
scroll to position [68, 0]
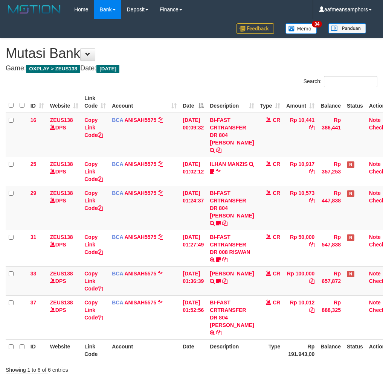
scroll to position [68, 0]
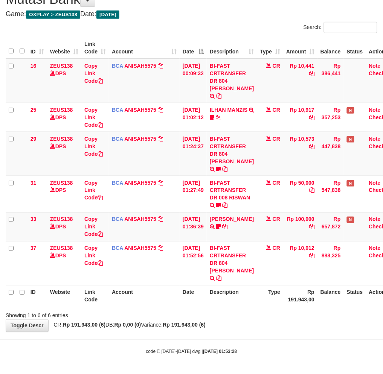
drag, startPoint x: 230, startPoint y: 343, endPoint x: 225, endPoint y: 344, distance: 5.0
click at [224, 345] on body "Toggle navigation Home Bank Account List Load By Website Group [OXPLAY] ZEUS138…" at bounding box center [191, 160] width 383 height 428
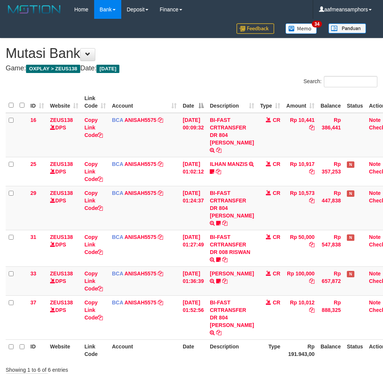
scroll to position [68, 0]
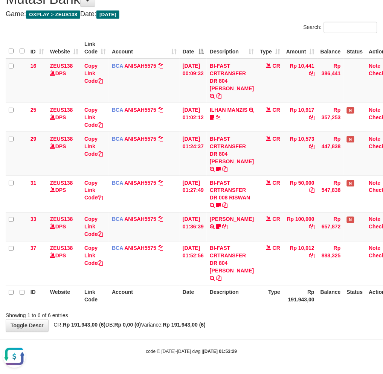
click at [241, 326] on div "**********" at bounding box center [191, 158] width 383 height 348
click at [238, 325] on div "**********" at bounding box center [191, 158] width 383 height 348
drag, startPoint x: 260, startPoint y: 328, endPoint x: 270, endPoint y: 328, distance: 9.8
click at [260, 328] on div "**********" at bounding box center [191, 158] width 383 height 348
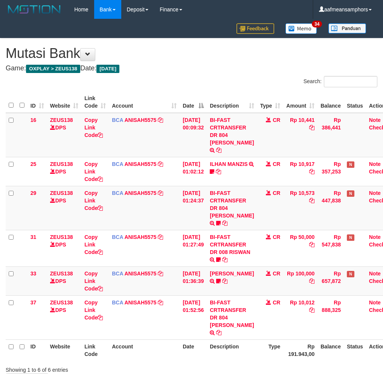
scroll to position [68, 0]
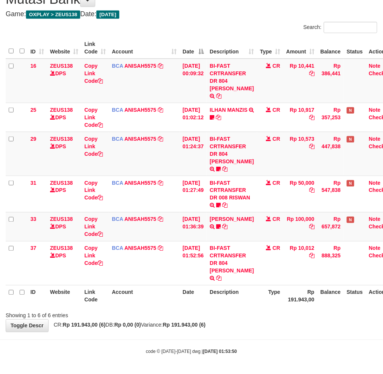
click at [266, 339] on body "Toggle navigation Home Bank Account List Load By Website Group [OXPLAY] ZEUS138…" at bounding box center [191, 160] width 383 height 428
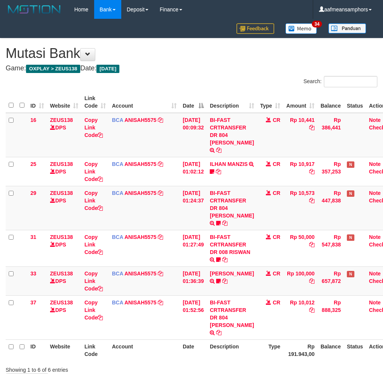
scroll to position [68, 0]
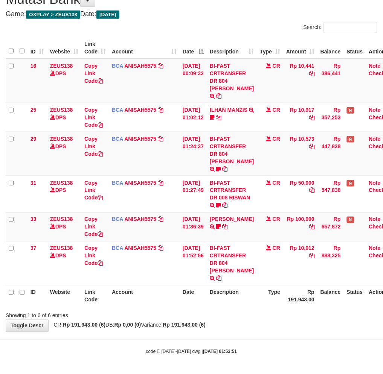
click at [260, 338] on body "Toggle navigation Home Bank Account List Load By Website Group [OXPLAY] ZEUS138…" at bounding box center [191, 160] width 383 height 428
click at [257, 340] on hr at bounding box center [191, 340] width 383 height 0
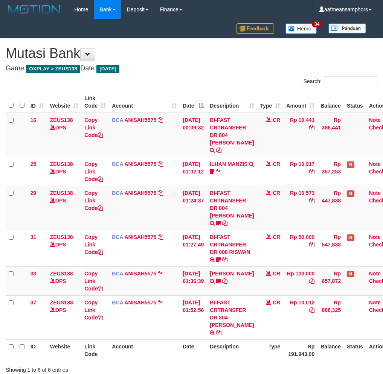
scroll to position [68, 0]
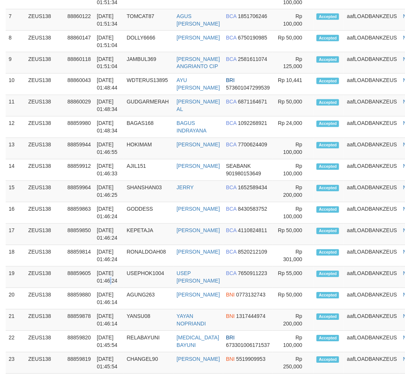
scroll to position [847, 0]
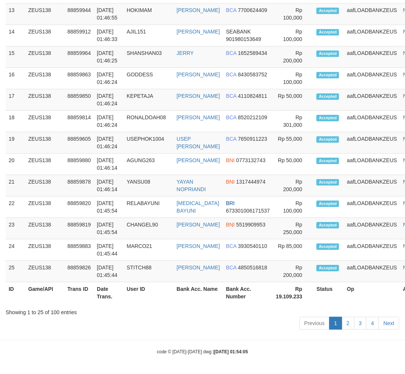
scroll to position [937, 0]
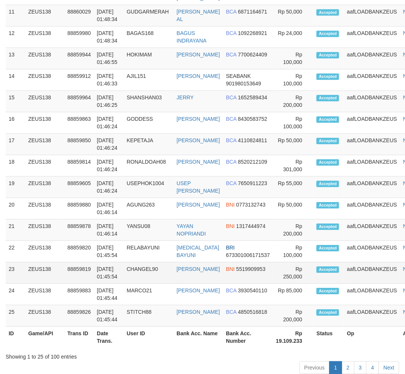
click at [161, 284] on tr "23 ZEUS138 88859819 01/10/2025 01:45:54 CHANGEL90 ADY SYAPUTRA BNI 5519909953 R…" at bounding box center [218, 272] width 425 height 21
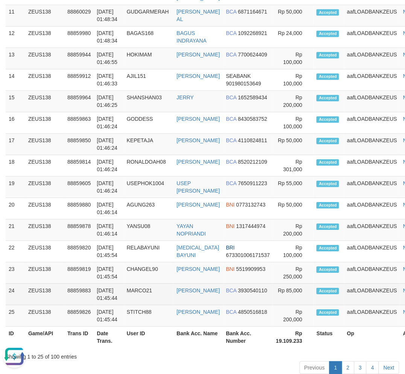
scroll to position [0, 0]
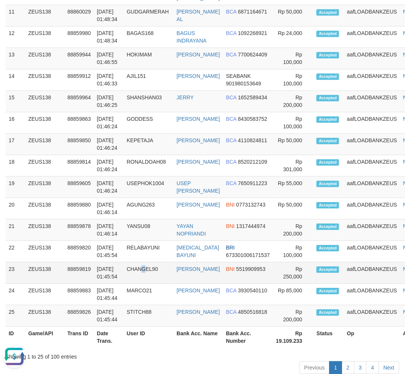
drag, startPoint x: 144, startPoint y: 300, endPoint x: 66, endPoint y: 308, distance: 79.0
click at [145, 284] on td "CHANGEL90" at bounding box center [149, 272] width 50 height 21
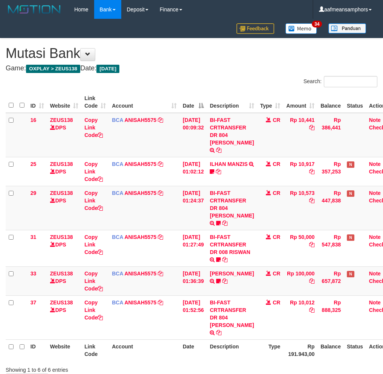
scroll to position [68, 0]
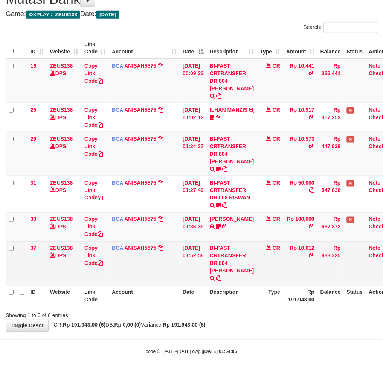
drag, startPoint x: 0, startPoint y: 0, endPoint x: 235, endPoint y: 263, distance: 352.7
click at [235, 263] on td "BI-FAST CRTRANSFER DR 804 [PERSON_NAME]" at bounding box center [232, 263] width 50 height 44
copy td "[PERSON_NAME]"
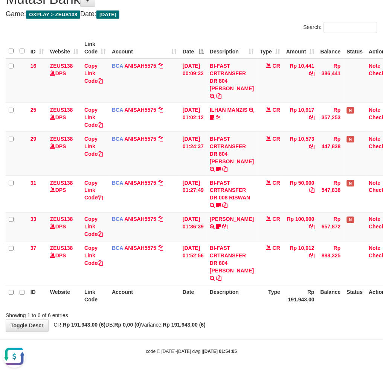
scroll to position [0, 0]
click at [215, 348] on div "code © [DATE]-[DATE] dwg | [DATE] 01:54:05" at bounding box center [191, 352] width 383 height 8
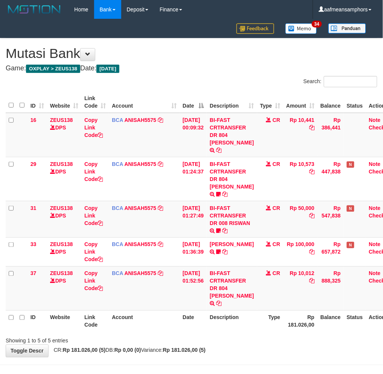
drag, startPoint x: 272, startPoint y: 335, endPoint x: 252, endPoint y: 334, distance: 19.2
click at [269, 332] on th "Type" at bounding box center [270, 320] width 26 height 21
click at [234, 300] on td "BI-FAST CRTRANSFER DR 804 [PERSON_NAME]" at bounding box center [232, 288] width 50 height 44
copy td "[PERSON_NAME]"
click at [232, 345] on div "Showing 1 to 5 of 5 entries" at bounding box center [191, 339] width 383 height 11
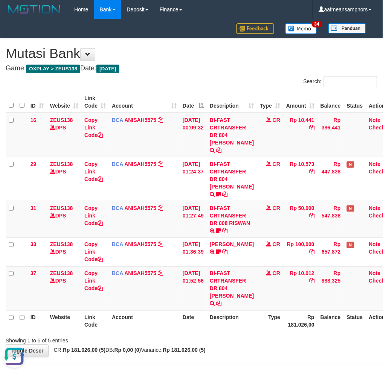
drag, startPoint x: 230, startPoint y: 356, endPoint x: 225, endPoint y: 356, distance: 4.9
click at [226, 345] on div "Showing 1 to 5 of 5 entries" at bounding box center [191, 339] width 383 height 11
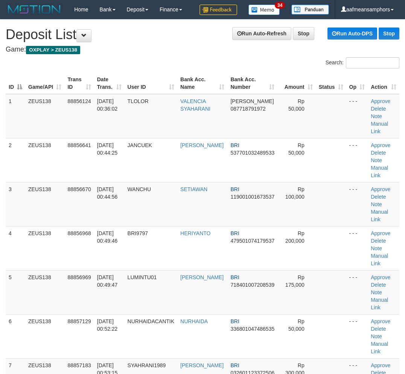
scroll to position [1019, 0]
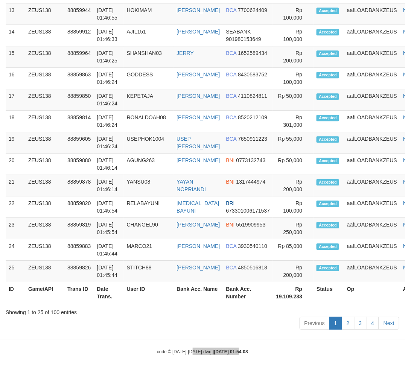
drag, startPoint x: 231, startPoint y: 352, endPoint x: 209, endPoint y: 340, distance: 25.1
drag, startPoint x: 146, startPoint y: 342, endPoint x: 1, endPoint y: 335, distance: 144.6
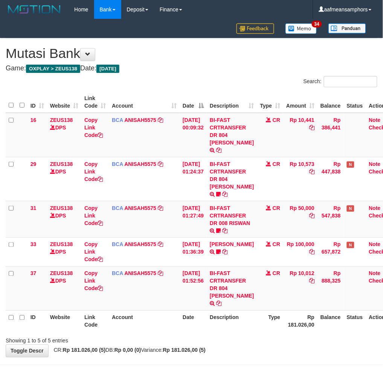
click at [249, 332] on tr "ID Website Link Code Account Date Description Type Rp 181.026,00 Balance Status…" at bounding box center [201, 320] width 390 height 21
drag, startPoint x: 240, startPoint y: 333, endPoint x: 232, endPoint y: 333, distance: 7.9
click at [235, 332] on th "Description" at bounding box center [232, 320] width 50 height 21
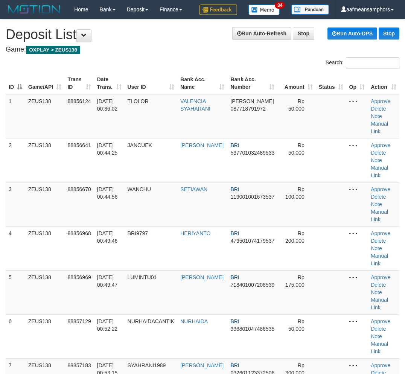
scroll to position [1019, 0]
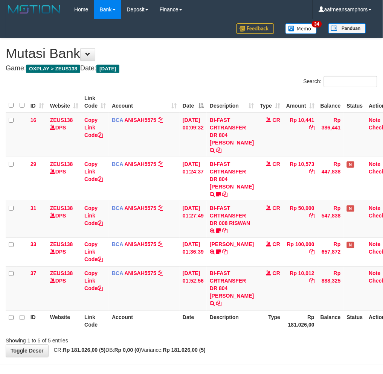
drag, startPoint x: 260, startPoint y: 351, endPoint x: 266, endPoint y: 348, distance: 6.1
click at [260, 345] on div "Showing 1 to 5 of 5 entries" at bounding box center [191, 339] width 383 height 11
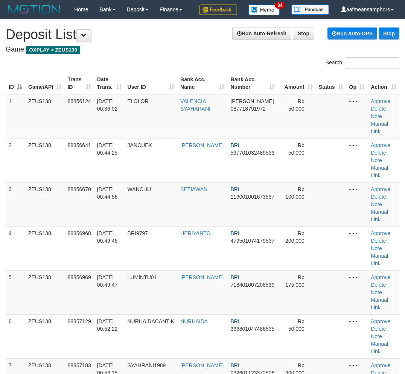
scroll to position [1019, 0]
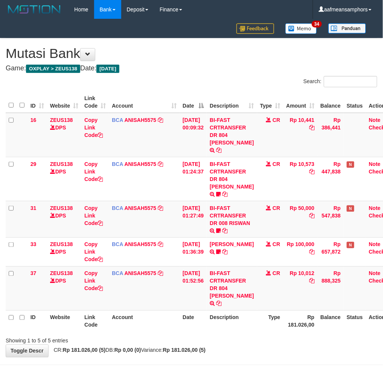
click at [246, 334] on div "ID Website Link Code Account Date Description Type Amount Balance Status Action…" at bounding box center [191, 211] width 383 height 245
drag, startPoint x: 246, startPoint y: 346, endPoint x: 285, endPoint y: 342, distance: 39.7
click at [248, 334] on div "ID Website Link Code Account Date Description Type Amount Balance Status Action…" at bounding box center [191, 211] width 383 height 245
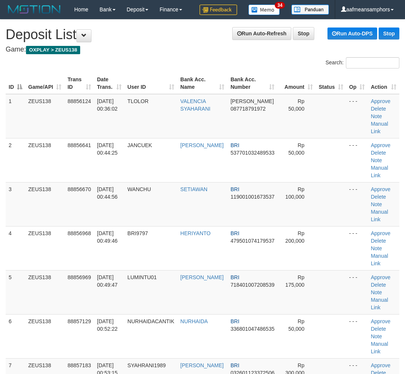
scroll to position [1019, 0]
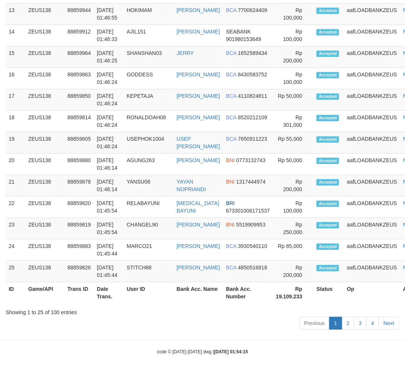
drag, startPoint x: 104, startPoint y: 353, endPoint x: 0, endPoint y: 355, distance: 103.8
click at [101, 353] on div "code © [DATE]-[DATE] dwg | [DATE] 01:54:15" at bounding box center [202, 352] width 405 height 8
drag, startPoint x: 149, startPoint y: 346, endPoint x: 37, endPoint y: 340, distance: 112.6
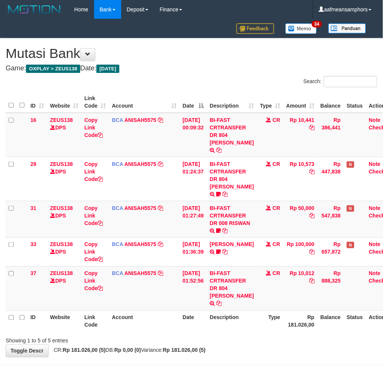
drag, startPoint x: 267, startPoint y: 349, endPoint x: 257, endPoint y: 349, distance: 9.8
click at [261, 345] on div "Showing 1 to 5 of 5 entries" at bounding box center [191, 339] width 383 height 11
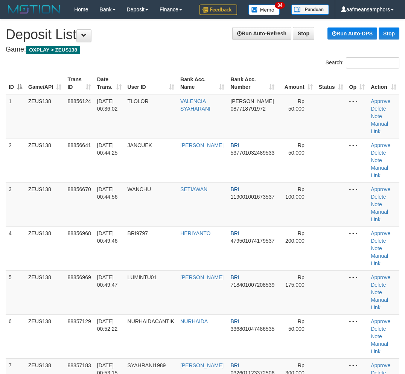
scroll to position [1019, 0]
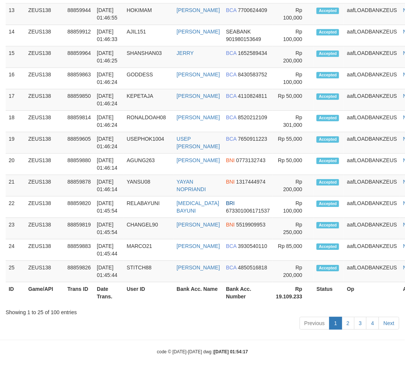
drag, startPoint x: 125, startPoint y: 337, endPoint x: 0, endPoint y: 337, distance: 124.5
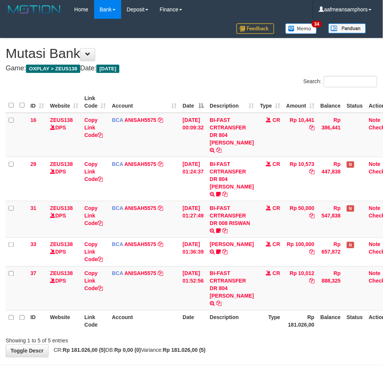
drag, startPoint x: 316, startPoint y: 354, endPoint x: 285, endPoint y: 350, distance: 31.9
click at [310, 345] on div "Showing 1 to 5 of 5 entries" at bounding box center [191, 339] width 383 height 11
click at [283, 345] on div "Showing 1 to 5 of 5 entries" at bounding box center [191, 339] width 383 height 11
click at [252, 332] on tr "ID Website Link Code Account Date Description Type Rp 181.026,00 Balance Status…" at bounding box center [201, 320] width 390 height 21
click at [258, 334] on div "ID Website Link Code Account Date Description Type Amount Balance Status Action…" at bounding box center [191, 211] width 383 height 245
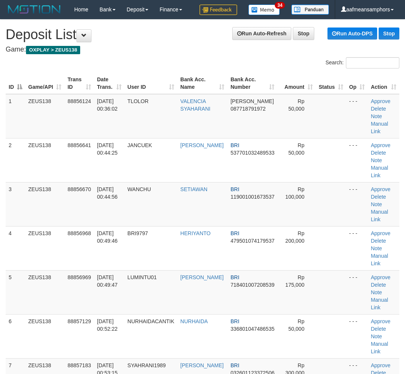
scroll to position [1019, 0]
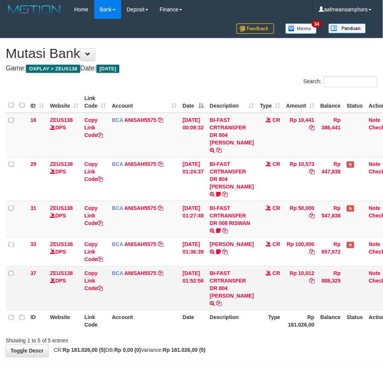
drag, startPoint x: 234, startPoint y: 296, endPoint x: 236, endPoint y: 303, distance: 7.3
click at [236, 303] on td "BI-FAST CRTRANSFER DR 804 [PERSON_NAME]" at bounding box center [232, 288] width 50 height 44
copy td "[PERSON_NAME]"
click at [254, 332] on tr "ID Website Link Code Account Date Description Type Rp 181.026,00 Balance Status…" at bounding box center [201, 320] width 390 height 21
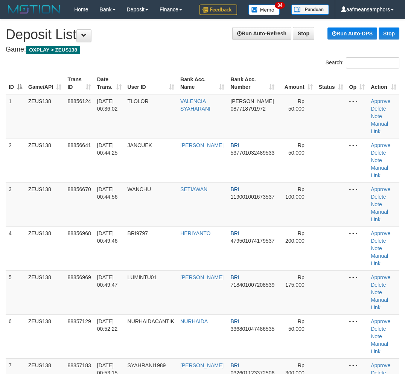
scroll to position [1019, 0]
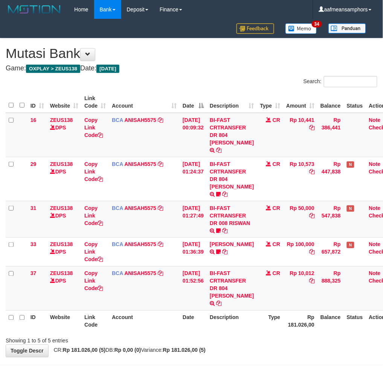
drag, startPoint x: 314, startPoint y: 349, endPoint x: 308, endPoint y: 349, distance: 6.4
click at [312, 345] on div "Showing 1 to 5 of 5 entries" at bounding box center [191, 339] width 383 height 11
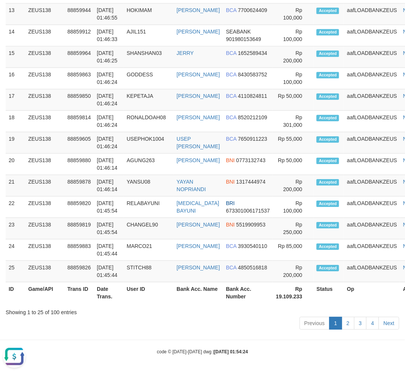
drag, startPoint x: 230, startPoint y: 353, endPoint x: 277, endPoint y: 358, distance: 47.6
drag, startPoint x: 106, startPoint y: 348, endPoint x: 54, endPoint y: 346, distance: 51.9
click at [107, 348] on div "code © 2012-2018 dwg | 2025/10/01 01:54:24" at bounding box center [202, 352] width 405 height 8
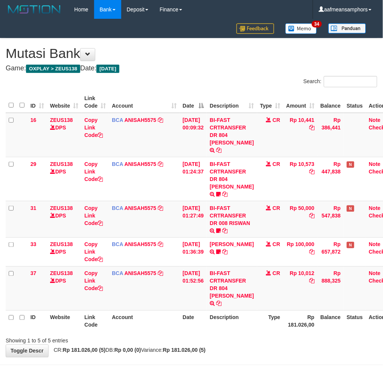
click at [266, 332] on th "Type" at bounding box center [270, 320] width 26 height 21
click at [257, 332] on th "Type" at bounding box center [270, 320] width 26 height 21
click at [234, 327] on th "Description" at bounding box center [232, 320] width 50 height 21
drag, startPoint x: 0, startPoint y: 0, endPoint x: 235, endPoint y: 301, distance: 381.9
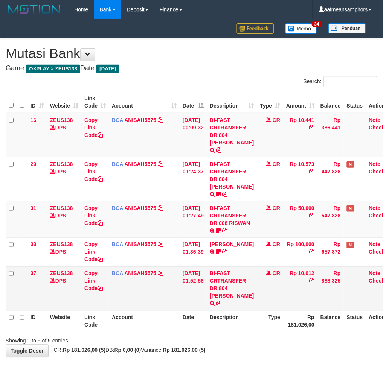
click at [235, 301] on td "BI-FAST CRTRANSFER DR 804 [PERSON_NAME]" at bounding box center [232, 288] width 50 height 44
copy td "YOGI RIZAL"
click at [284, 334] on div "ID Website Link Code Account Date Description Type Amount Balance Status Action…" at bounding box center [191, 211] width 383 height 245
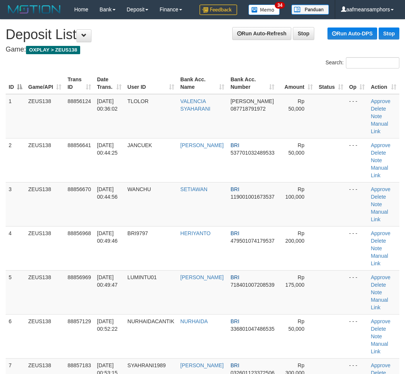
scroll to position [1019, 0]
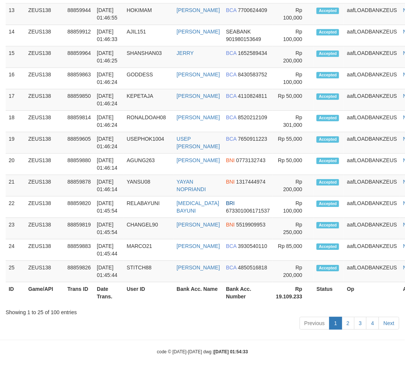
drag, startPoint x: 203, startPoint y: 337, endPoint x: 0, endPoint y: 347, distance: 203.4
drag, startPoint x: 141, startPoint y: 344, endPoint x: 1, endPoint y: 349, distance: 140.8
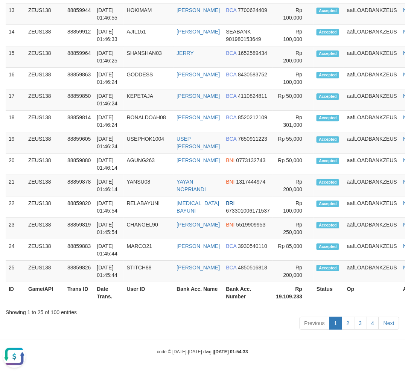
scroll to position [0, 0]
drag, startPoint x: 212, startPoint y: 341, endPoint x: 2, endPoint y: 335, distance: 209.6
drag, startPoint x: 167, startPoint y: 332, endPoint x: 55, endPoint y: 349, distance: 113.0
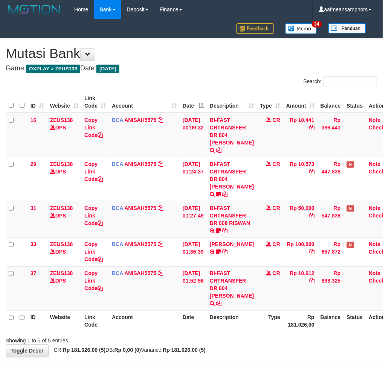
click at [242, 357] on div "**********" at bounding box center [191, 197] width 383 height 319
drag, startPoint x: 231, startPoint y: 352, endPoint x: 294, endPoint y: 343, distance: 63.0
click at [231, 345] on div "Showing 1 to 5 of 5 entries" at bounding box center [191, 339] width 383 height 11
click at [275, 330] on th "Type" at bounding box center [270, 320] width 26 height 21
drag, startPoint x: 291, startPoint y: 337, endPoint x: 298, endPoint y: 339, distance: 7.8
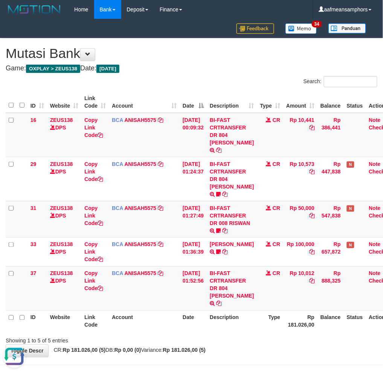
click at [290, 332] on th "Rp 181.026,00" at bounding box center [300, 320] width 34 height 21
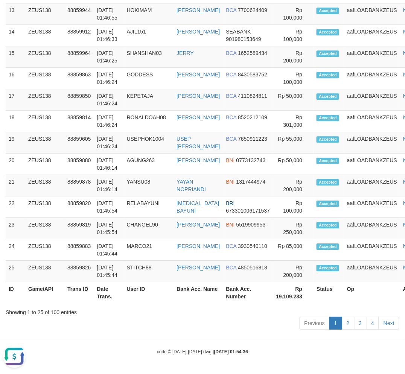
drag, startPoint x: 137, startPoint y: 330, endPoint x: 0, endPoint y: 307, distance: 138.5
click at [117, 324] on div "Previous 1 2 3 4 Next" at bounding box center [202, 324] width 393 height 16
drag, startPoint x: 208, startPoint y: 347, endPoint x: 227, endPoint y: 330, distance: 25.8
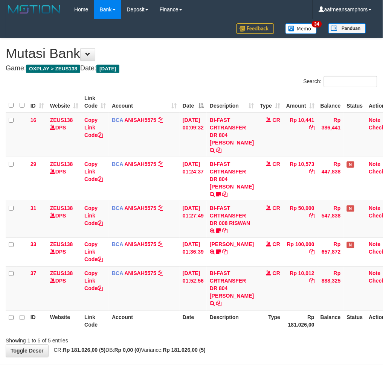
click at [290, 332] on th "Rp 181.026,00" at bounding box center [300, 320] width 34 height 21
drag, startPoint x: 294, startPoint y: 338, endPoint x: 289, endPoint y: 338, distance: 5.3
click at [291, 332] on th "Rp 181.026,00" at bounding box center [300, 320] width 34 height 21
click at [276, 332] on th "Type" at bounding box center [270, 320] width 26 height 21
click at [267, 332] on th "Type" at bounding box center [270, 320] width 26 height 21
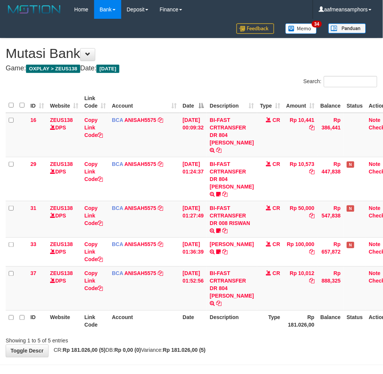
click at [287, 334] on div "ID Website Link Code Account Date Description Type Amount Balance Status Action…" at bounding box center [191, 211] width 383 height 245
drag, startPoint x: 246, startPoint y: 339, endPoint x: 254, endPoint y: 333, distance: 10.2
click at [245, 332] on th "Description" at bounding box center [232, 320] width 50 height 21
drag, startPoint x: 0, startPoint y: 0, endPoint x: 252, endPoint y: 313, distance: 401.5
click at [253, 310] on td "BI-FAST CRTRANSFER DR 804 YOGI RIZAL PRATAMA" at bounding box center [232, 288] width 50 height 44
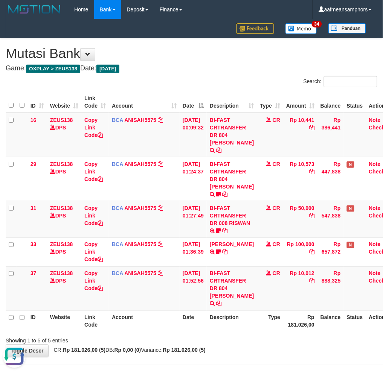
click at [258, 332] on th "Type" at bounding box center [270, 320] width 26 height 21
click at [269, 332] on th "Type" at bounding box center [270, 320] width 26 height 21
click at [276, 332] on th "Type" at bounding box center [270, 320] width 26 height 21
click at [275, 332] on th "Type" at bounding box center [270, 320] width 26 height 21
click at [268, 332] on th "Type" at bounding box center [270, 320] width 26 height 21
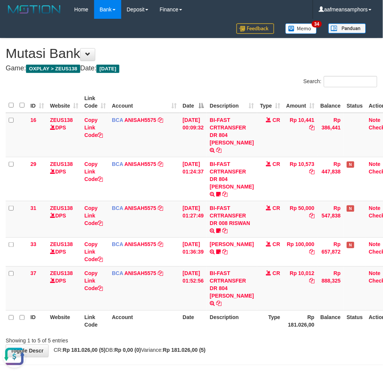
click at [269, 332] on th "Type" at bounding box center [270, 320] width 26 height 21
drag, startPoint x: 0, startPoint y: 0, endPoint x: 278, endPoint y: 337, distance: 436.4
click at [267, 332] on th "Type" at bounding box center [270, 320] width 26 height 21
click at [281, 332] on tr "ID Website Link Code Account Date Description Type Rp 181.026,00 Balance Status…" at bounding box center [201, 320] width 390 height 21
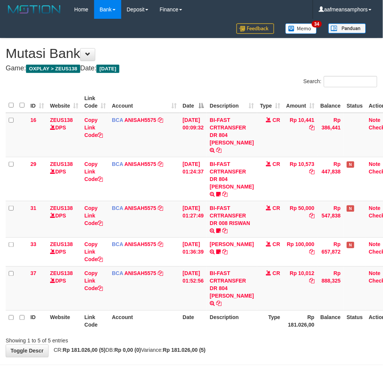
drag, startPoint x: 275, startPoint y: 339, endPoint x: 288, endPoint y: 332, distance: 14.3
click at [276, 332] on th "Type" at bounding box center [270, 320] width 26 height 21
drag, startPoint x: 0, startPoint y: 0, endPoint x: 274, endPoint y: 333, distance: 431.4
click at [274, 332] on th "Type" at bounding box center [270, 320] width 26 height 21
click at [272, 332] on th "Type" at bounding box center [270, 320] width 26 height 21
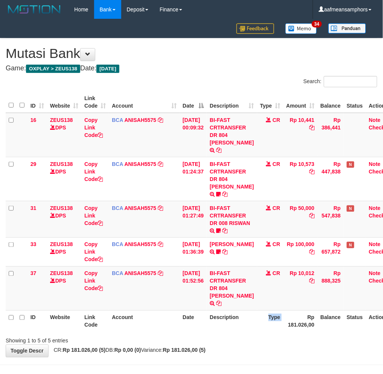
click at [271, 332] on th "Type" at bounding box center [270, 320] width 26 height 21
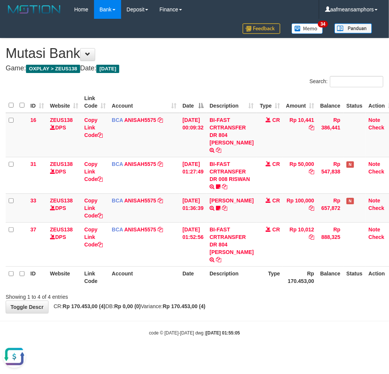
click at [241, 327] on body "Toggle navigation Home Bank Account List Load By Website Group [OXPLAY] ZEUS138…" at bounding box center [194, 177] width 389 height 355
click at [241, 322] on body "Toggle navigation Home Bank Account List Load By Website Group [OXPLAY] ZEUS138…" at bounding box center [194, 177] width 389 height 355
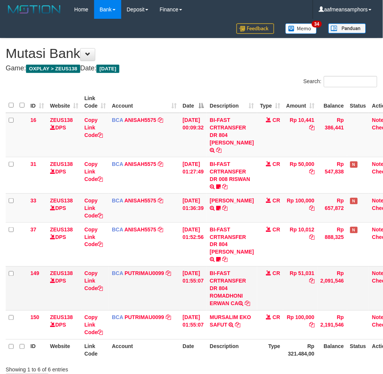
click at [236, 305] on td "BI-FAST CRTRANSFER DR 804 ROMADHONI ERWAN CA" at bounding box center [232, 288] width 50 height 44
copy td "ROMADHONI"
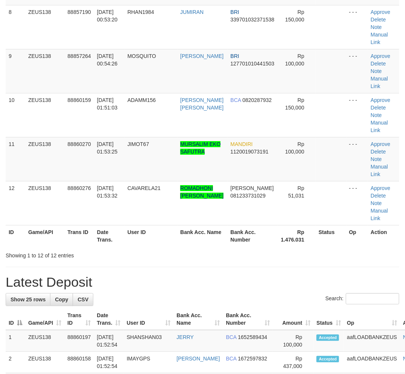
scroll to position [480, 0]
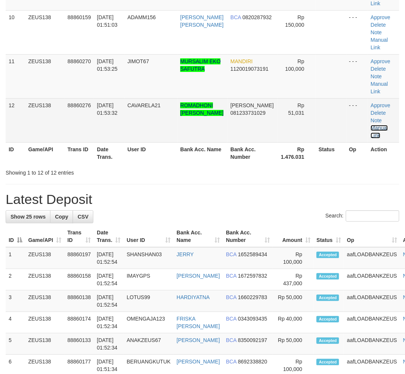
click at [374, 128] on link "Manual Link" at bounding box center [379, 132] width 17 height 14
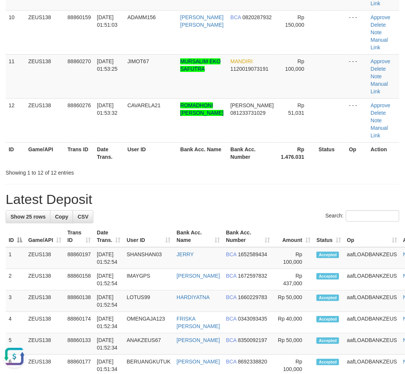
scroll to position [0, 0]
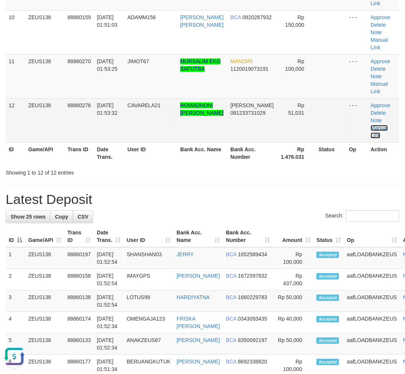
click at [371, 125] on link "Manual Link" at bounding box center [379, 132] width 17 height 14
drag, startPoint x: 371, startPoint y: 125, endPoint x: 362, endPoint y: 129, distance: 10.0
click at [371, 125] on link "Manual Link" at bounding box center [379, 132] width 17 height 14
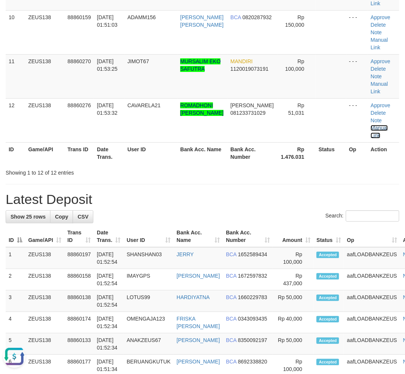
click at [371, 125] on link "Manual Link" at bounding box center [379, 132] width 17 height 14
drag, startPoint x: 134, startPoint y: 313, endPoint x: 1, endPoint y: 303, distance: 133.6
click at [110, 312] on td "01/10/2025 01:52:34" at bounding box center [109, 322] width 30 height 21
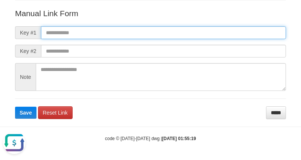
click at [175, 31] on input "text" at bounding box center [163, 32] width 245 height 13
paste input "**********"
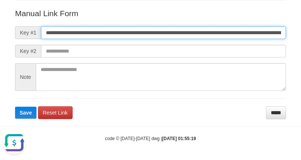
scroll to position [0, 521]
type input "**********"
click at [15, 107] on button "Save" at bounding box center [25, 113] width 21 height 12
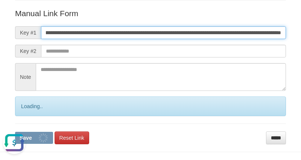
click at [15, 132] on button "Save" at bounding box center [34, 138] width 38 height 12
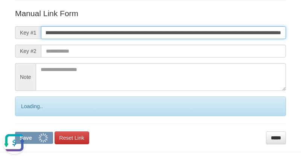
click at [15, 132] on button "Save" at bounding box center [34, 138] width 38 height 12
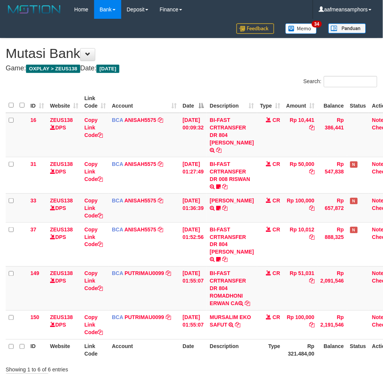
click at [85, 287] on link "Copy Link Code" at bounding box center [93, 280] width 18 height 21
click at [261, 308] on td "CR" at bounding box center [270, 288] width 26 height 44
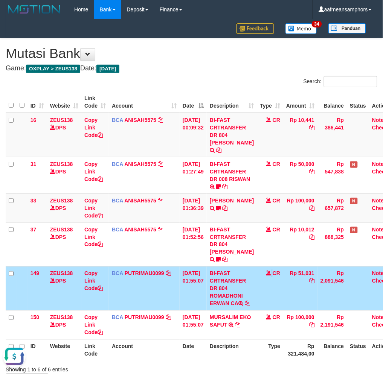
click at [260, 308] on td "CR" at bounding box center [270, 288] width 26 height 44
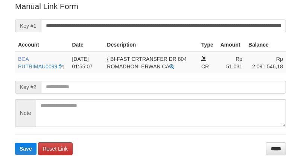
click at [213, 23] on input "**********" at bounding box center [163, 26] width 245 height 13
click at [15, 143] on button "Save" at bounding box center [25, 149] width 21 height 12
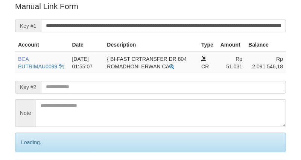
click at [213, 23] on input "**********" at bounding box center [163, 26] width 245 height 13
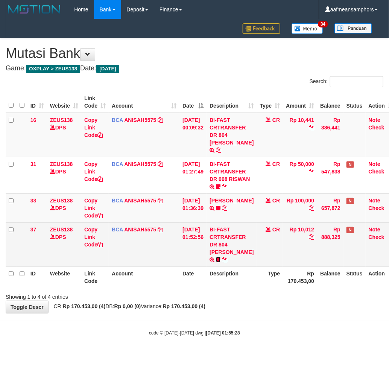
click at [217, 262] on icon at bounding box center [218, 259] width 5 height 5
click at [237, 263] on span "Poison11" at bounding box center [240, 260] width 22 height 6
copy span "Poison11"
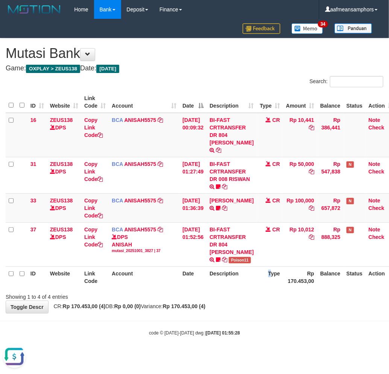
click at [266, 284] on th "Type" at bounding box center [270, 276] width 26 height 21
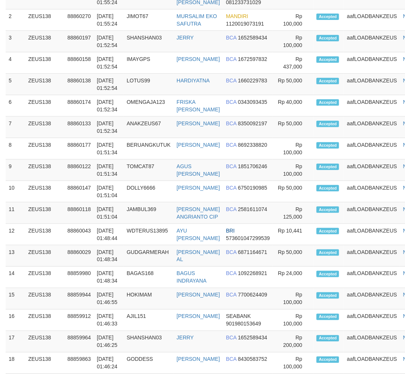
scroll to position [480, 0]
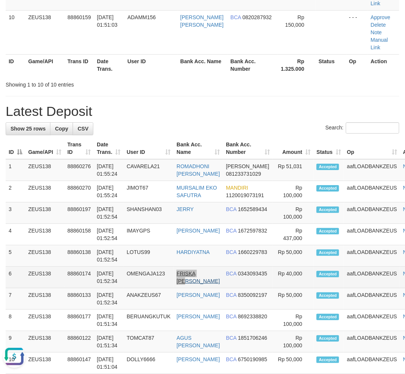
click at [211, 279] on td "FRISKA WATI PASARI" at bounding box center [197, 277] width 49 height 21
click at [166, 279] on tr "6 ZEUS138 88860174 01/10/2025 01:52:34 OMENGAJA123 FRISKA WATI PASARI BCA 03430…" at bounding box center [218, 277] width 425 height 21
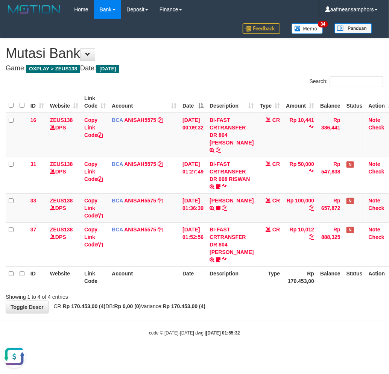
click at [187, 323] on body "Toggle navigation Home Bank Account List Load By Website Group [OXPLAY] ZEUS138…" at bounding box center [194, 177] width 389 height 355
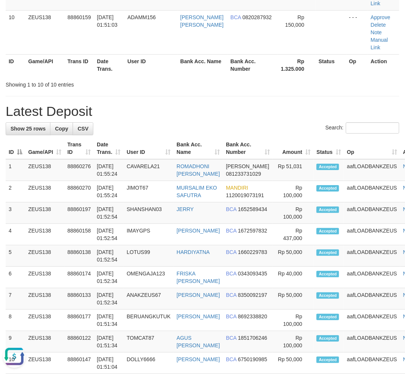
click at [185, 88] on div "**********" at bounding box center [202, 143] width 405 height 1206
click at [184, 88] on div "**********" at bounding box center [202, 143] width 405 height 1206
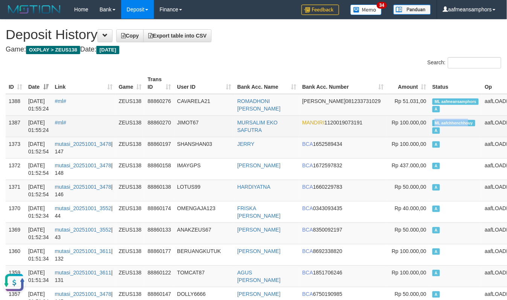
copy span "ML aafchhenchho"
drag, startPoint x: 395, startPoint y: 122, endPoint x: 431, endPoint y: 123, distance: 36.1
click at [432, 123] on span "ML aafchhenchhouy" at bounding box center [453, 123] width 43 height 6
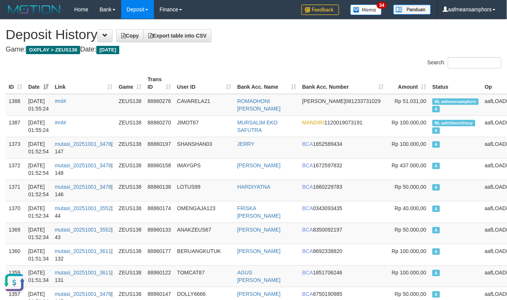
scroll to position [659, 0]
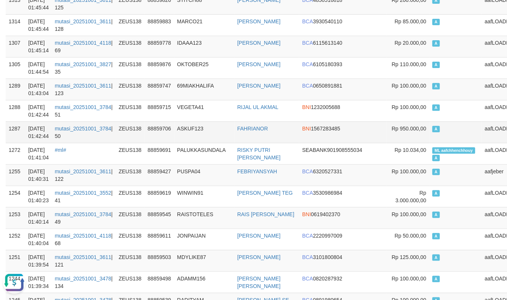
drag, startPoint x: 234, startPoint y: 142, endPoint x: 230, endPoint y: 141, distance: 4.1
click at [231, 141] on td "ASKUF123" at bounding box center [204, 132] width 60 height 21
click at [219, 136] on td "ASKUF123" at bounding box center [204, 132] width 60 height 21
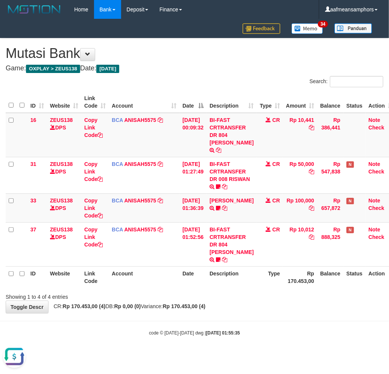
click at [206, 309] on strong "Rp 170.453,00 (4)" at bounding box center [184, 306] width 43 height 6
drag, startPoint x: 207, startPoint y: 314, endPoint x: 199, endPoint y: 311, distance: 8.3
click at [202, 309] on strong "Rp 170.453,00 (4)" at bounding box center [184, 306] width 43 height 6
click at [197, 274] on th "Date" at bounding box center [192, 276] width 27 height 21
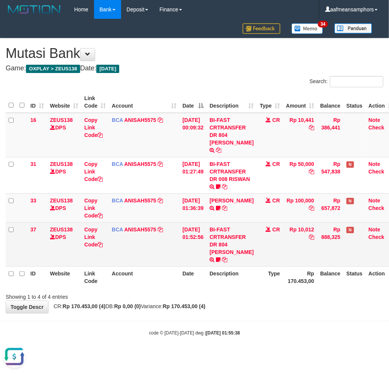
drag, startPoint x: 197, startPoint y: 274, endPoint x: 231, endPoint y: 265, distance: 34.2
click at [202, 274] on th "Date" at bounding box center [192, 276] width 27 height 21
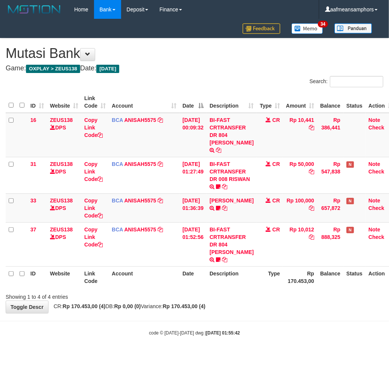
click at [259, 301] on div "Showing 1 to 4 of 4 entries" at bounding box center [194, 295] width 389 height 11
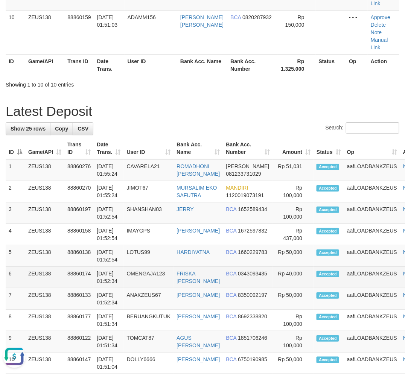
click at [135, 288] on td "OMENGAJA123" at bounding box center [149, 277] width 50 height 21
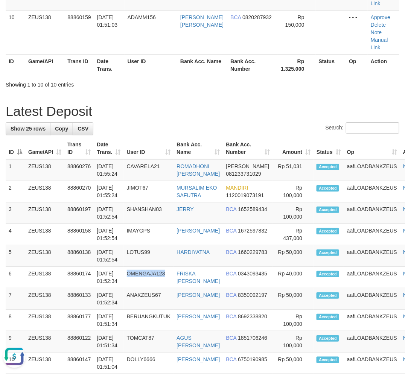
drag, startPoint x: 135, startPoint y: 290, endPoint x: 2, endPoint y: 303, distance: 133.8
click at [134, 288] on td "OMENGAJA123" at bounding box center [149, 277] width 50 height 21
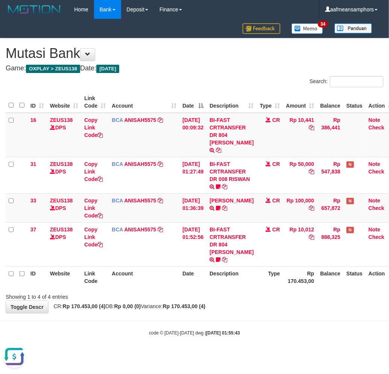
click at [246, 313] on div "**********" at bounding box center [194, 175] width 389 height 275
click at [240, 313] on div "**********" at bounding box center [194, 175] width 389 height 275
click at [234, 313] on div "**********" at bounding box center [194, 175] width 389 height 275
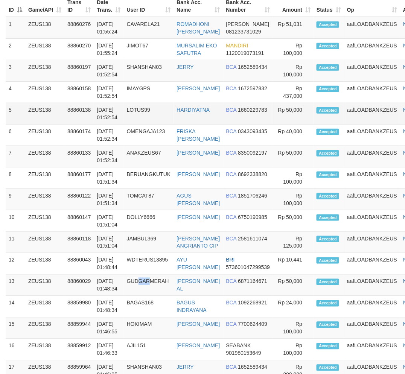
scroll to position [555, 0]
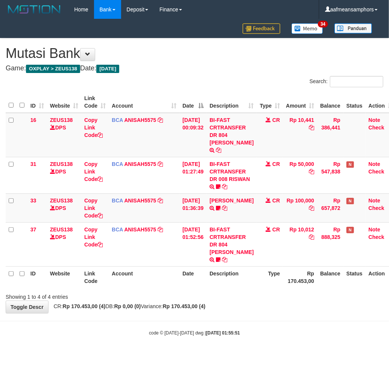
drag, startPoint x: 0, startPoint y: 0, endPoint x: 268, endPoint y: 313, distance: 411.9
click at [264, 313] on div "**********" at bounding box center [194, 175] width 389 height 275
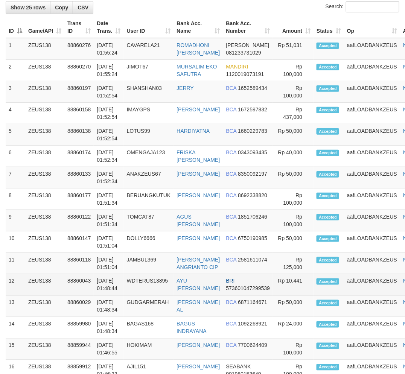
click at [141, 296] on tr "12 ZEUS138 88860043 [DATE] 01:48:44 WDTERUS13895 AYU [PERSON_NAME] BRI 57360104…" at bounding box center [218, 284] width 425 height 21
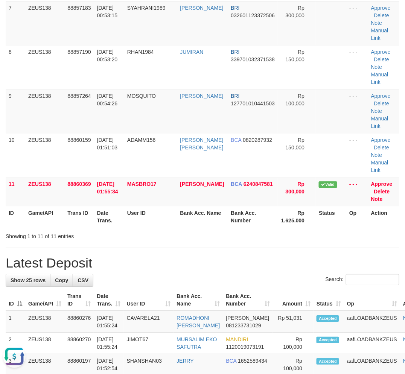
click at [167, 265] on h1 "Latest Deposit" at bounding box center [202, 262] width 393 height 15
click at [145, 246] on div "**********" at bounding box center [202, 279] width 405 height 1235
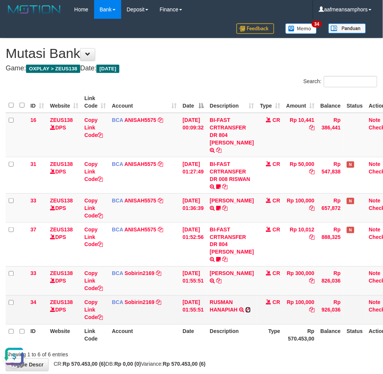
click at [245, 313] on icon at bounding box center [247, 309] width 5 height 5
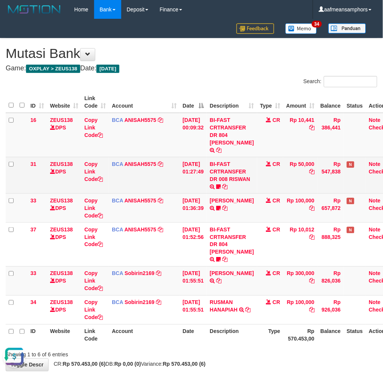
click at [223, 192] on td "BI-FAST CRTRANSFER DR 008 RISWAN Riswan00" at bounding box center [232, 175] width 50 height 36
click at [237, 186] on td "BI-FAST CRTRANSFER DR 008 RISWAN Riswan00" at bounding box center [232, 175] width 50 height 36
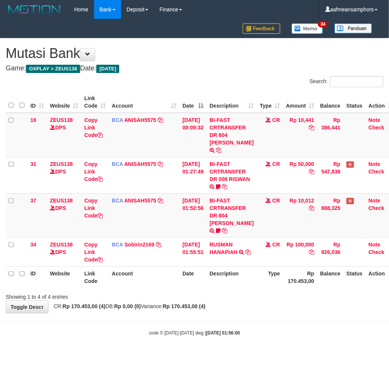
drag, startPoint x: 238, startPoint y: 305, endPoint x: 261, endPoint y: 286, distance: 30.3
click at [238, 301] on div "Showing 1 to 4 of 4 entries" at bounding box center [194, 295] width 389 height 11
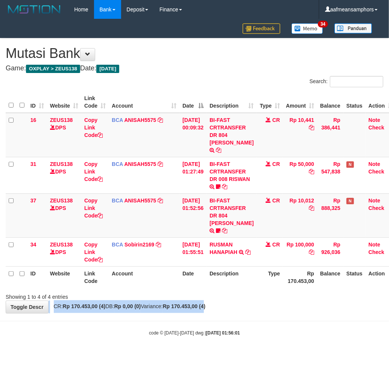
click at [224, 313] on div "**********" at bounding box center [194, 175] width 389 height 275
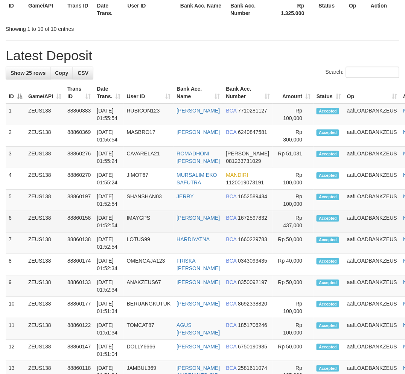
click at [132, 230] on td "IMAYGPS" at bounding box center [149, 221] width 50 height 21
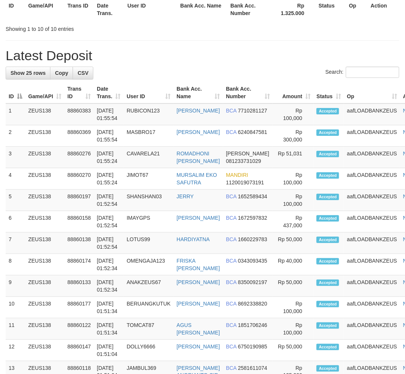
scroll to position [410, 0]
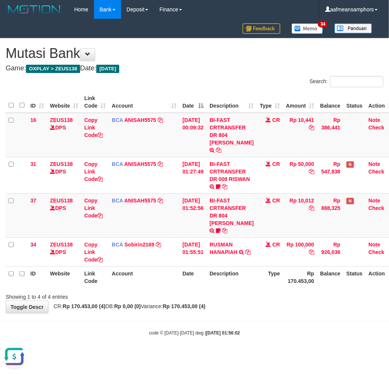
click at [249, 288] on th "Description" at bounding box center [232, 276] width 50 height 21
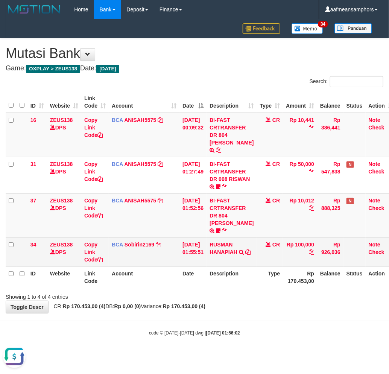
click at [226, 247] on td "RUSMAN HANAPIAH TRSF E-BANKING CR 0110/FTSCY/WS95031 100000.00RUSMAN HANAPIAH" at bounding box center [232, 251] width 50 height 29
copy link "RUSMAN"
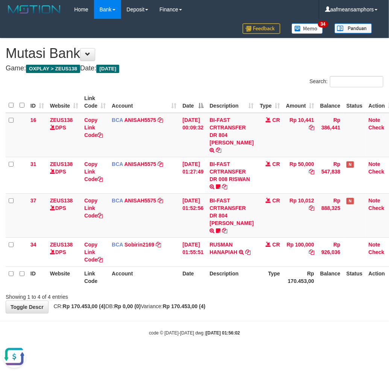
drag, startPoint x: 232, startPoint y: 299, endPoint x: 224, endPoint y: 302, distance: 8.7
click at [224, 301] on div "Showing 1 to 4 of 4 entries" at bounding box center [194, 295] width 389 height 11
click at [229, 301] on div "Showing 1 to 4 of 4 entries" at bounding box center [194, 295] width 389 height 11
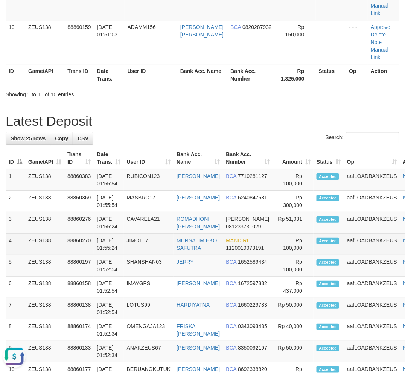
click at [111, 255] on td "[DATE] 01:55:24" at bounding box center [109, 244] width 30 height 21
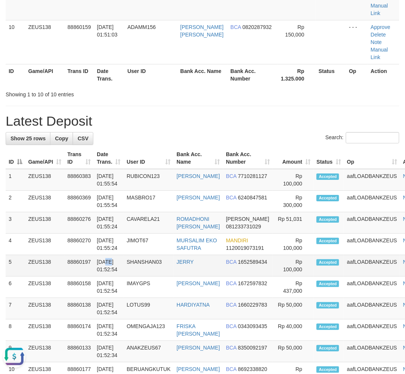
click at [110, 262] on td "[DATE] 01:52:54" at bounding box center [109, 265] width 30 height 21
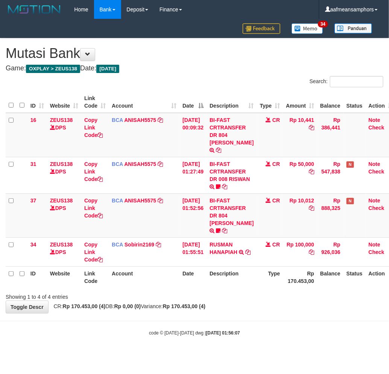
click at [185, 335] on body "Toggle navigation Home Bank Account List Load By Website Group [OXPLAY] ZEUS138…" at bounding box center [194, 177] width 389 height 355
drag, startPoint x: 235, startPoint y: 323, endPoint x: 252, endPoint y: 322, distance: 17.7
click at [242, 324] on body "Toggle navigation Home Bank Account List Load By Website Group [OXPLAY] ZEUS138…" at bounding box center [194, 177] width 389 height 355
click at [260, 324] on body "Toggle navigation Home Bank Account List Load By Website Group [OXPLAY] ZEUS138…" at bounding box center [194, 177] width 389 height 355
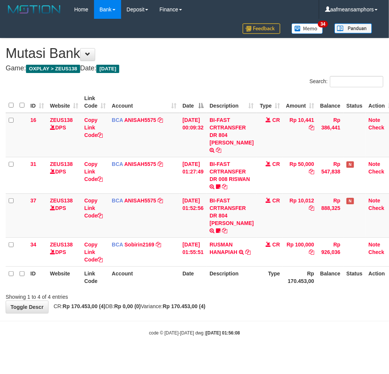
click at [252, 301] on div "Showing 1 to 4 of 4 entries" at bounding box center [194, 295] width 389 height 11
click at [239, 298] on div "Showing 1 to 4 of 4 entries" at bounding box center [194, 295] width 389 height 11
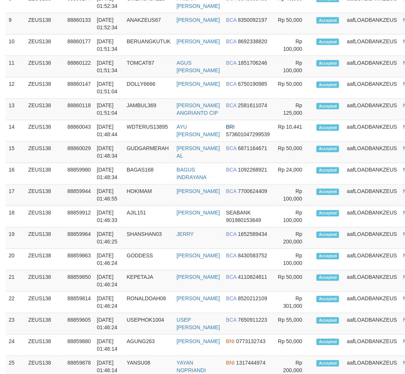
scroll to position [724, 0]
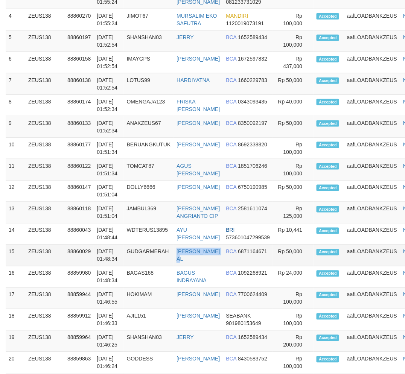
drag, startPoint x: 197, startPoint y: 277, endPoint x: 190, endPoint y: 278, distance: 7.2
click at [194, 266] on tr "15 ZEUS138 88860029 [DATE] 01:48:34 [GEOGRAPHIC_DATA] [PERSON_NAME] AL BCA 6871…" at bounding box center [218, 255] width 425 height 21
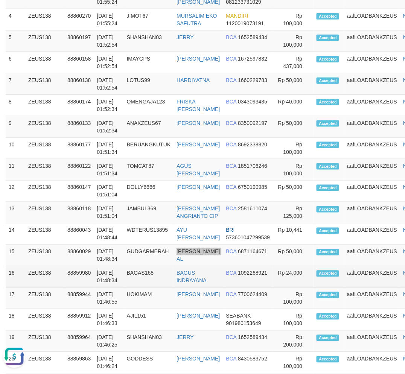
scroll to position [0, 0]
click at [95, 288] on td "[DATE] 01:48:34" at bounding box center [109, 276] width 30 height 21
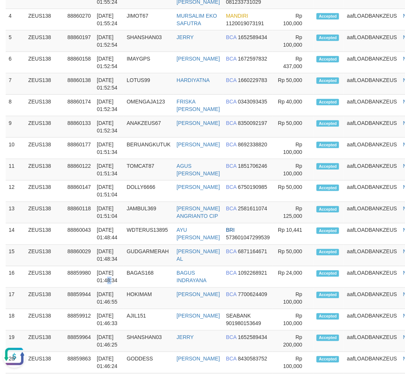
drag, startPoint x: 95, startPoint y: 299, endPoint x: 4, endPoint y: 309, distance: 91.6
click at [97, 288] on td "[DATE] 01:48:34" at bounding box center [109, 276] width 30 height 21
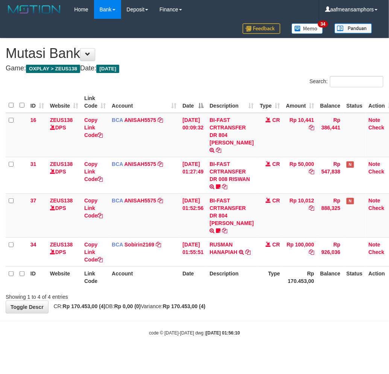
click at [207, 290] on div "ID Website Link Code Account Date Description Type Amount Balance Status Action…" at bounding box center [194, 189] width 389 height 201
drag, startPoint x: 224, startPoint y: 327, endPoint x: 211, endPoint y: 327, distance: 13.6
click at [219, 327] on body "Toggle navigation Home Bank Account List Load By Website Group [OXPLAY] ZEUS138…" at bounding box center [194, 177] width 389 height 355
click at [360, 330] on body "Toggle navigation Home Bank Account List Load By Website Group [OXPLAY] ZEUS138…" at bounding box center [194, 177] width 389 height 355
click at [326, 327] on body "Toggle navigation Home Bank Account List Load By Website Group [OXPLAY] ZEUS138…" at bounding box center [194, 177] width 389 height 355
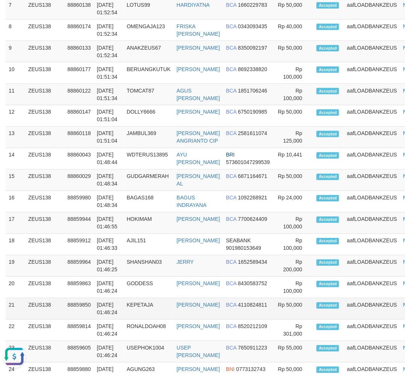
click at [148, 320] on td "KEPETAJA" at bounding box center [149, 308] width 50 height 21
drag, startPoint x: 148, startPoint y: 343, endPoint x: 152, endPoint y: 342, distance: 4.9
click at [152, 320] on td "KEPETAJA" at bounding box center [149, 308] width 50 height 21
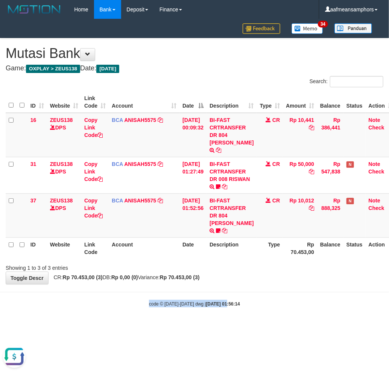
click at [219, 300] on body "Toggle navigation Home Bank Account List Load By Website Group [OXPLAY] ZEUS138…" at bounding box center [194, 163] width 389 height 326
click at [236, 298] on body "Toggle navigation Home Bank Account List Load By Website Group [OXPLAY] ZEUS138…" at bounding box center [194, 163] width 389 height 326
drag, startPoint x: 261, startPoint y: 253, endPoint x: 254, endPoint y: 257, distance: 8.1
click at [254, 257] on tr "ID Website Link Code Account Date Description Type Rp 70.453,00 Balance Status …" at bounding box center [201, 247] width 390 height 21
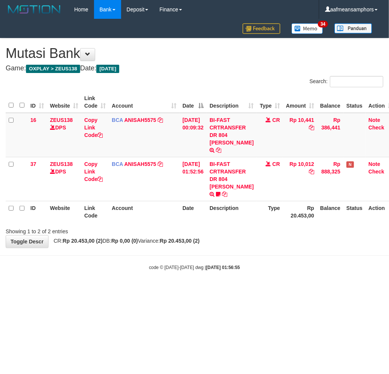
click at [270, 263] on body "Toggle navigation Home Bank Account List Load By Website Group [OXPLAY] ZEUS138…" at bounding box center [194, 145] width 389 height 290
click at [269, 264] on div "code © [DATE]-[DATE] dwg | [DATE] 01:56:55" at bounding box center [194, 267] width 389 height 8
click at [273, 258] on body "Toggle navigation Home Bank Account List Load By Website Group [OXPLAY] ZEUS138…" at bounding box center [194, 145] width 389 height 290
drag, startPoint x: 276, startPoint y: 284, endPoint x: 273, endPoint y: 278, distance: 7.4
click at [276, 284] on body "Toggle navigation Home Bank Account List Load By Website Group [OXPLAY] ZEUS138…" at bounding box center [194, 145] width 389 height 290
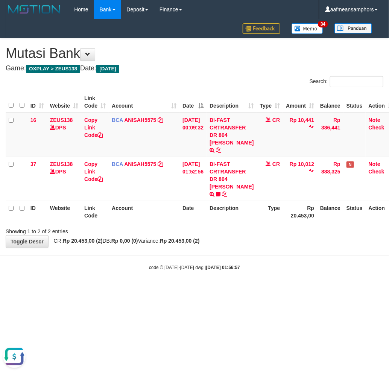
click at [260, 261] on body "Toggle navigation Home Bank Account List Load By Website Group [OXPLAY] ZEUS138…" at bounding box center [194, 145] width 389 height 290
click at [258, 263] on div "code © 2012-2018 dwg | 2025/10/01 01:56:57" at bounding box center [194, 267] width 389 height 8
drag, startPoint x: 204, startPoint y: 243, endPoint x: 212, endPoint y: 242, distance: 8.4
click at [200, 243] on strong "Rp 20.453,00 (2)" at bounding box center [180, 241] width 40 height 6
click at [220, 239] on div "**********" at bounding box center [194, 142] width 389 height 209
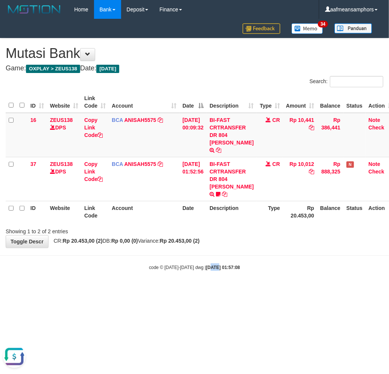
click at [204, 263] on body "Toggle navigation Home Bank Account List Load By Website Group [OXPLAY] ZEUS138…" at bounding box center [194, 145] width 389 height 290
drag, startPoint x: 246, startPoint y: 275, endPoint x: 242, endPoint y: 281, distance: 7.5
click at [242, 281] on body "Toggle navigation Home Bank Account List Load By Website Group [OXPLAY] ZEUS138…" at bounding box center [194, 145] width 389 height 290
click at [228, 276] on body "Toggle navigation Home Bank Account List Load By Website Group [OXPLAY] ZEUS138…" at bounding box center [194, 145] width 389 height 290
click at [205, 276] on body "Toggle navigation Home Bank Account List Load By Website Group [OXPLAY] ZEUS138…" at bounding box center [194, 145] width 389 height 290
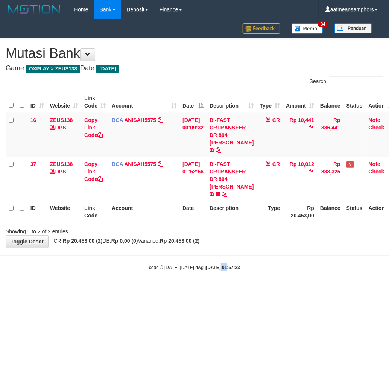
click at [211, 261] on body "Toggle navigation Home Bank Account List Load By Website Group [OXPLAY] ZEUS138…" at bounding box center [194, 145] width 389 height 290
click at [240, 290] on html "Toggle navigation Home Bank Account List Load By Website Group [OXPLAY] ZEUS138…" at bounding box center [194, 145] width 389 height 290
drag, startPoint x: 237, startPoint y: 287, endPoint x: 243, endPoint y: 281, distance: 8.3
click at [237, 287] on body "Toggle navigation Home Bank Account List Load By Website Group [OXPLAY] ZEUS138…" at bounding box center [194, 145] width 389 height 290
click at [238, 279] on body "Toggle navigation Home Bank Account List Load By Website Group [OXPLAY] ZEUS138…" at bounding box center [194, 145] width 389 height 290
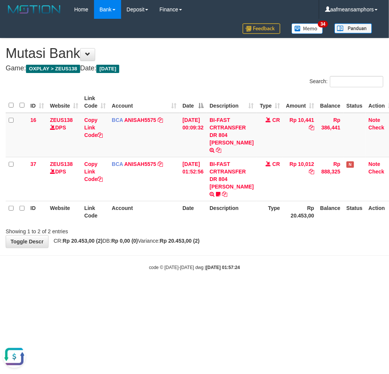
click at [238, 279] on body "Toggle navigation Home Bank Account List Load By Website Group [OXPLAY] ZEUS138…" at bounding box center [194, 145] width 389 height 290
click at [224, 284] on body "Toggle navigation Home Bank Account List Load By Website Group [OXPLAY] ZEUS138…" at bounding box center [194, 145] width 389 height 290
click at [245, 279] on body "Toggle navigation Home Bank Account List Load By Website Group [OXPLAY] ZEUS138…" at bounding box center [194, 145] width 389 height 290
drag, startPoint x: 314, startPoint y: 276, endPoint x: 313, endPoint y: 266, distance: 9.5
click at [314, 276] on body "Toggle navigation Home Bank Account List Load By Website Group [OXPLAY] ZEUS138…" at bounding box center [194, 145] width 389 height 290
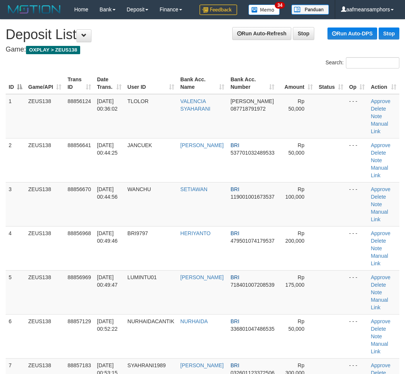
scroll to position [1000, 0]
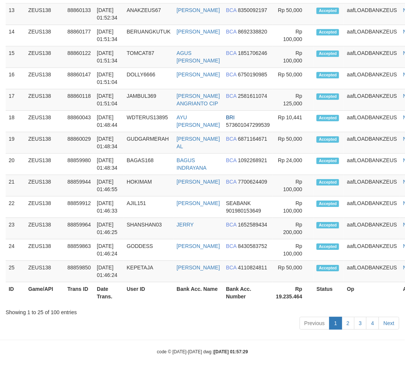
click at [172, 261] on td "GODDESS" at bounding box center [149, 249] width 50 height 21
drag, startPoint x: 336, startPoint y: 290, endPoint x: 329, endPoint y: 290, distance: 6.4
click at [334, 290] on th "Status" at bounding box center [328, 292] width 30 height 21
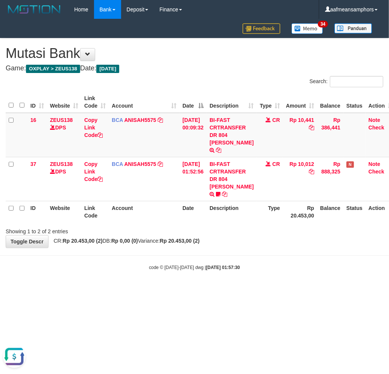
click at [258, 254] on body "Toggle navigation Home Bank Account List Load By Website Group [OXPLAY] ZEUS138…" at bounding box center [194, 145] width 389 height 290
click at [266, 290] on html "Toggle navigation Home Bank Account List Load By Website Group [OXPLAY] ZEUS138…" at bounding box center [194, 145] width 389 height 290
click at [279, 284] on body "Toggle navigation Home Bank Account List Load By Website Group [OXPLAY] ZEUS138…" at bounding box center [194, 145] width 389 height 290
click at [281, 276] on body "Toggle navigation Home Bank Account List Load By Website Group [OXPLAY] ZEUS138…" at bounding box center [194, 145] width 389 height 290
click at [273, 269] on div "code © 2012-2018 dwg | 2025/10/01 01:57:53" at bounding box center [194, 267] width 389 height 8
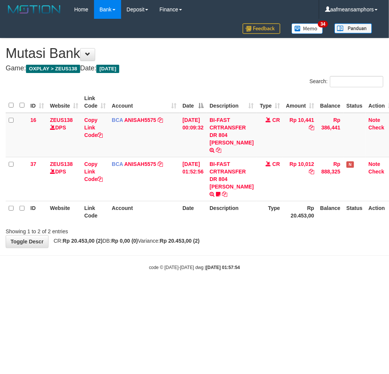
drag, startPoint x: 266, startPoint y: 253, endPoint x: 259, endPoint y: 255, distance: 7.1
click at [260, 257] on body "Toggle navigation Home Bank Account List Load By Website Group [OXPLAY] ZEUS138…" at bounding box center [194, 145] width 389 height 290
drag, startPoint x: 192, startPoint y: 275, endPoint x: 246, endPoint y: 246, distance: 61.4
click at [193, 275] on body "Toggle navigation Home Bank Account List Load By Website Group [OXPLAY] ZEUS138…" at bounding box center [194, 145] width 389 height 290
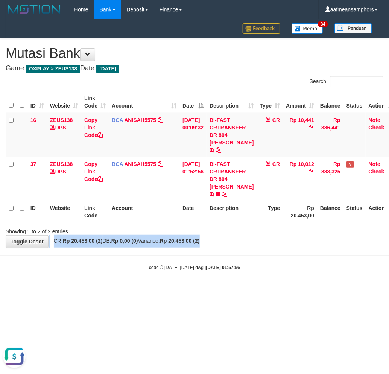
drag, startPoint x: 247, startPoint y: 238, endPoint x: 381, endPoint y: 214, distance: 135.6
click at [248, 238] on div "**********" at bounding box center [194, 142] width 389 height 209
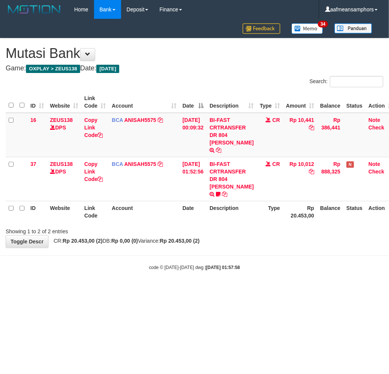
click at [212, 254] on body "Toggle navigation Home Bank Account List Load By Website Group [OXPLAY] ZEUS138…" at bounding box center [194, 145] width 389 height 290
